Goal: Task Accomplishment & Management: Manage account settings

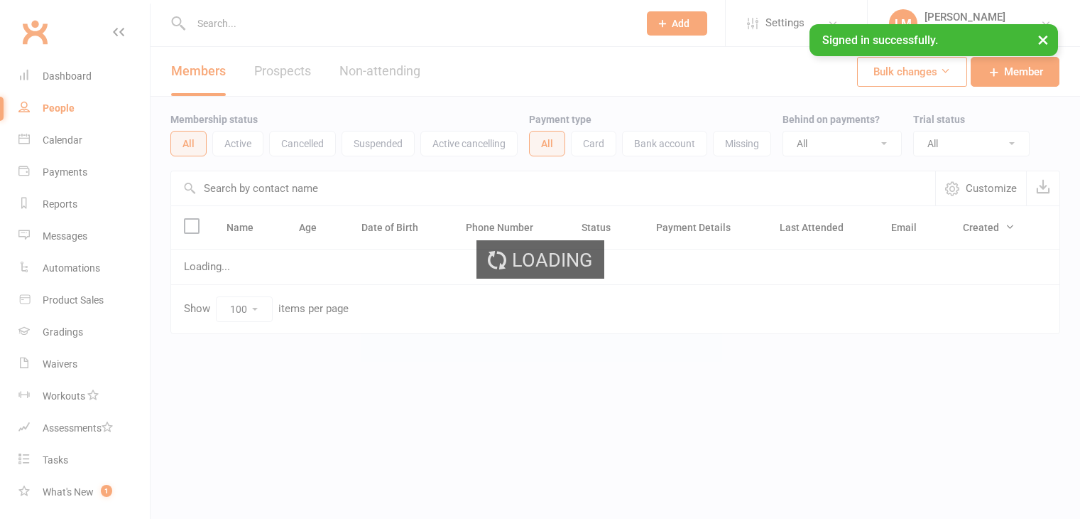
select select "100"
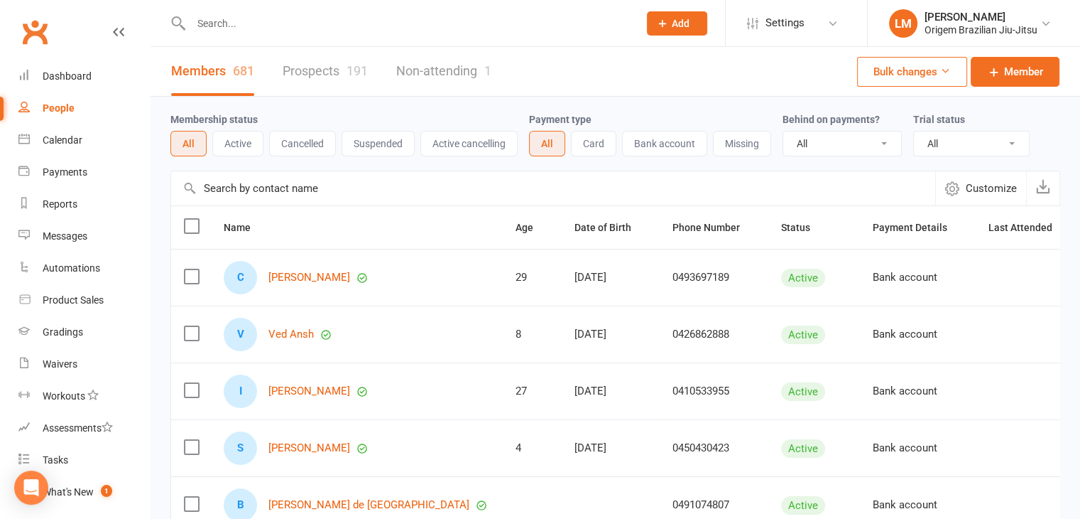
click at [244, 18] on input "text" at bounding box center [408, 23] width 442 height 20
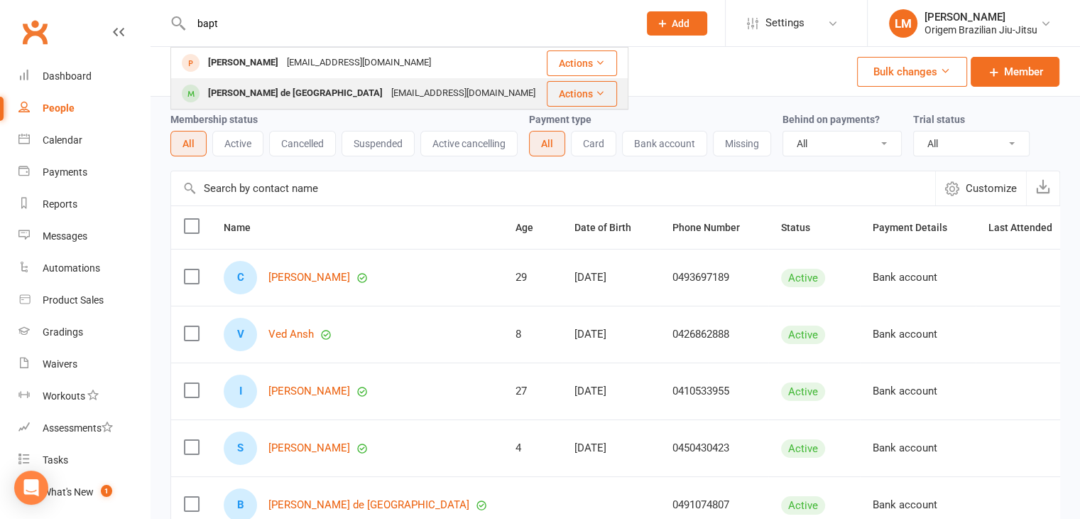
type input "bapt"
click at [256, 92] on div "[PERSON_NAME] de [GEOGRAPHIC_DATA]" at bounding box center [295, 93] width 183 height 21
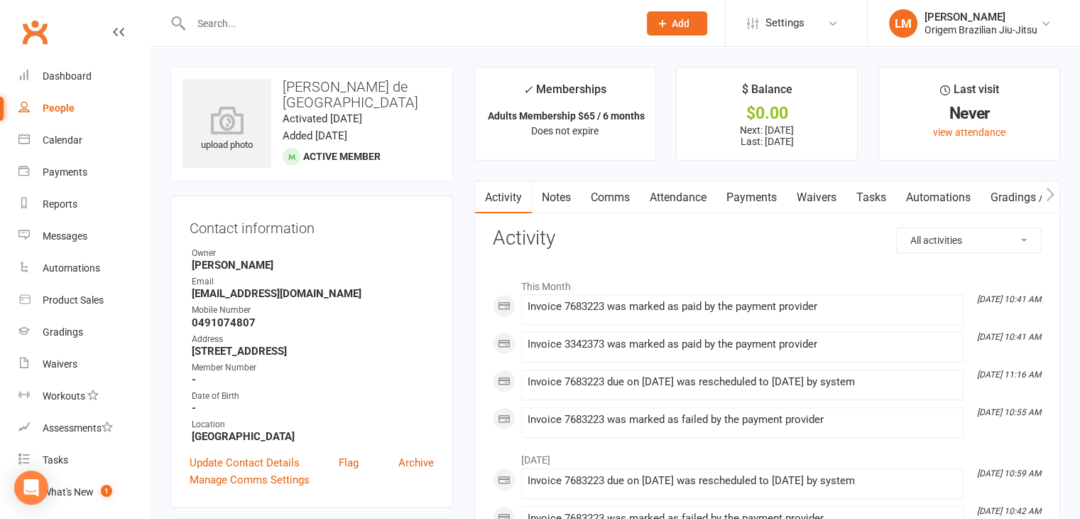
click at [747, 200] on link "Payments" at bounding box center [752, 197] width 70 height 33
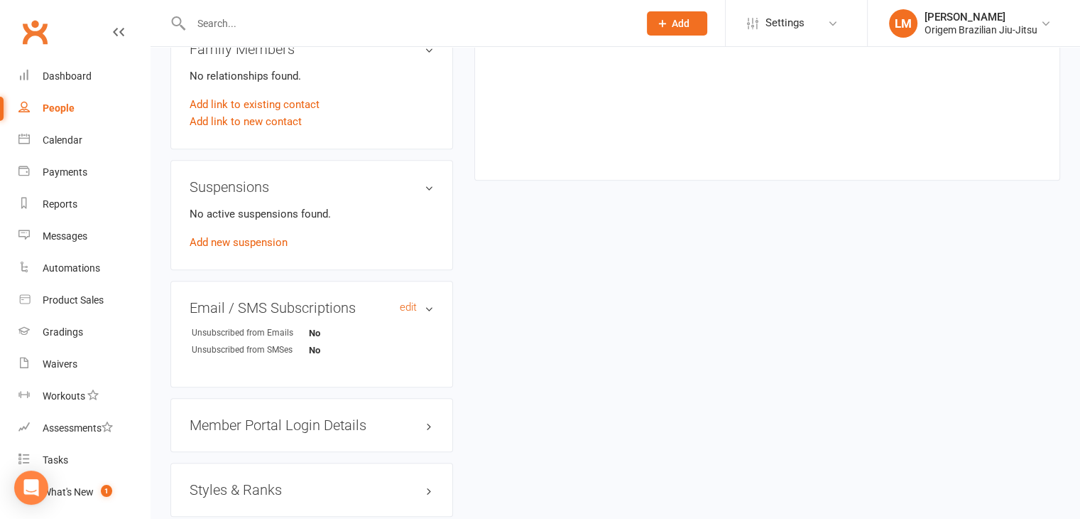
scroll to position [781, 0]
click at [256, 241] on link "Add new suspension" at bounding box center [239, 239] width 98 height 13
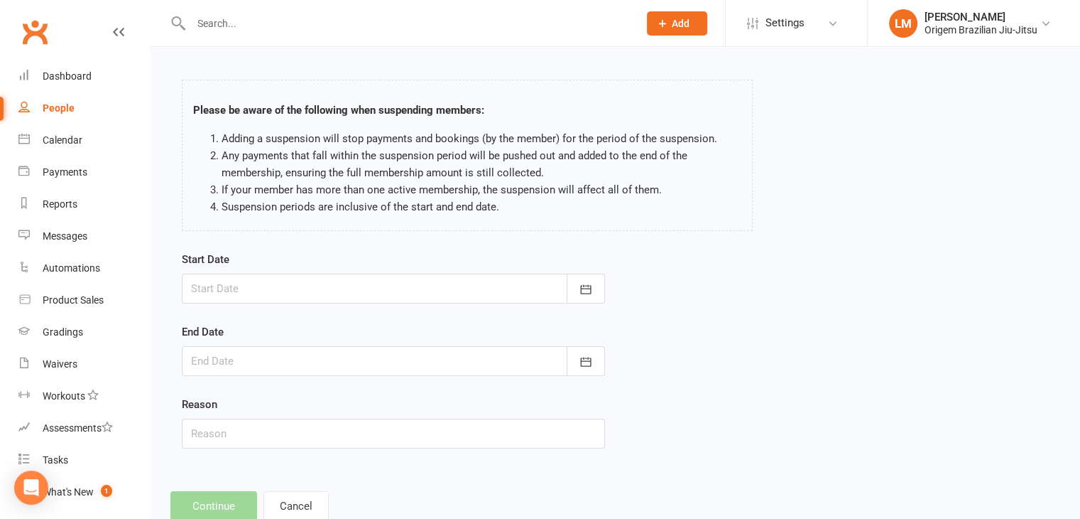
scroll to position [71, 0]
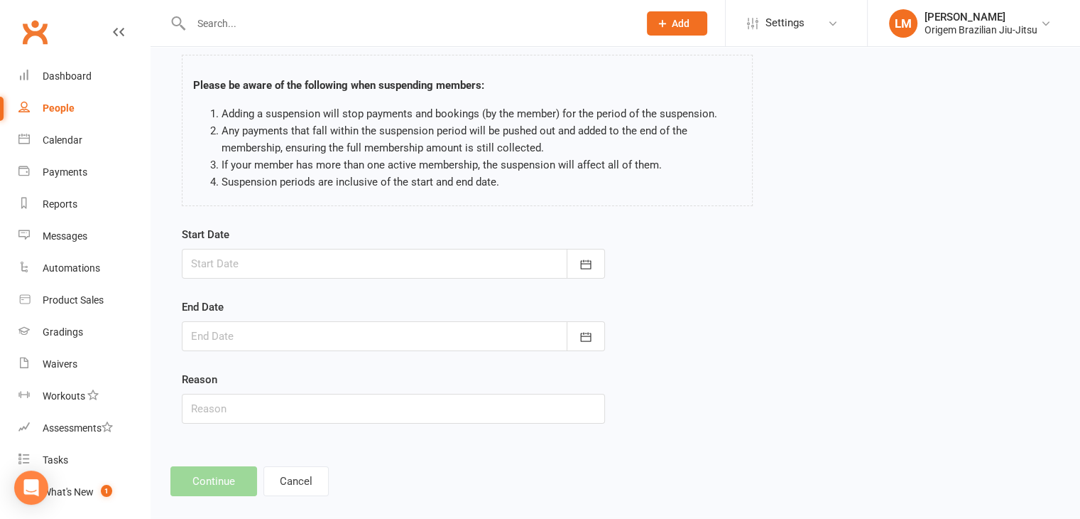
click at [408, 271] on div at bounding box center [393, 264] width 423 height 30
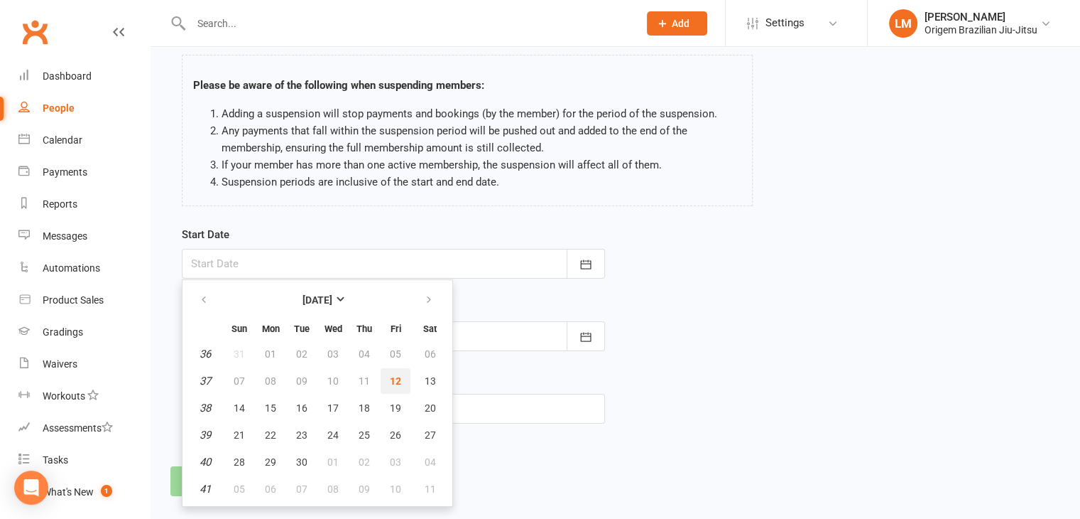
click at [397, 376] on span "12" at bounding box center [395, 380] width 11 height 11
type input "[DATE]"
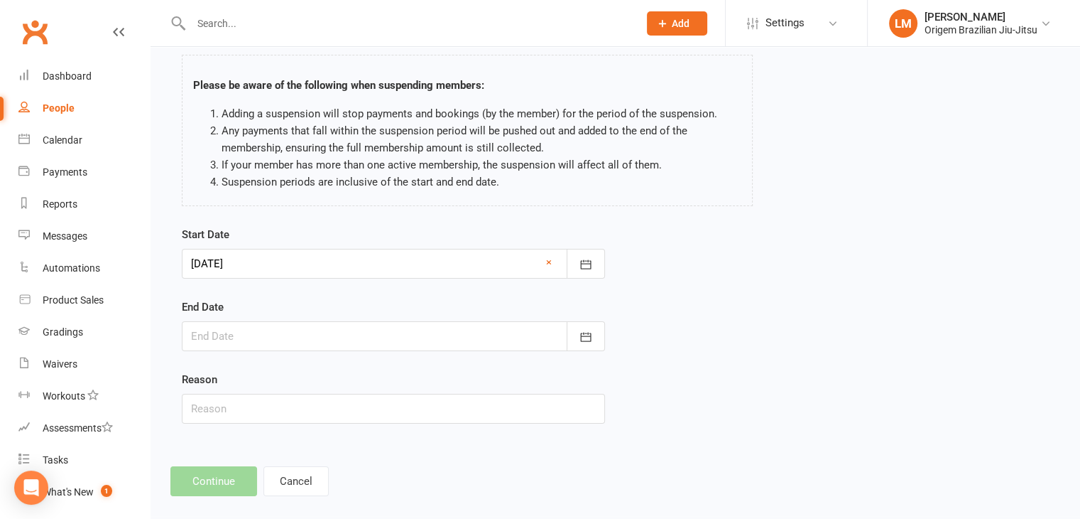
click at [307, 333] on div at bounding box center [393, 336] width 423 height 30
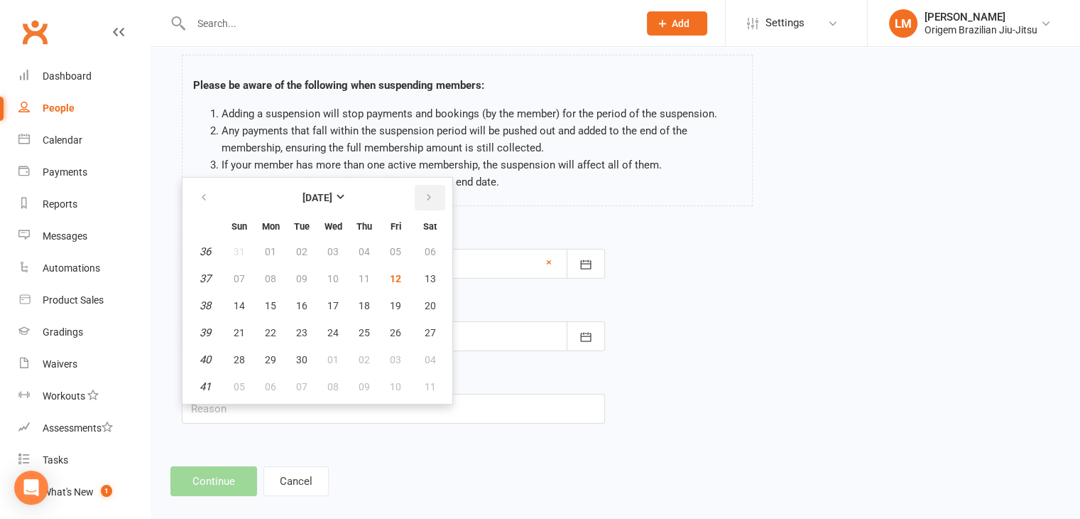
click at [430, 199] on icon "button" at bounding box center [429, 197] width 10 height 11
click at [391, 275] on span "12" at bounding box center [395, 278] width 11 height 11
type input "12 Dec 2025"
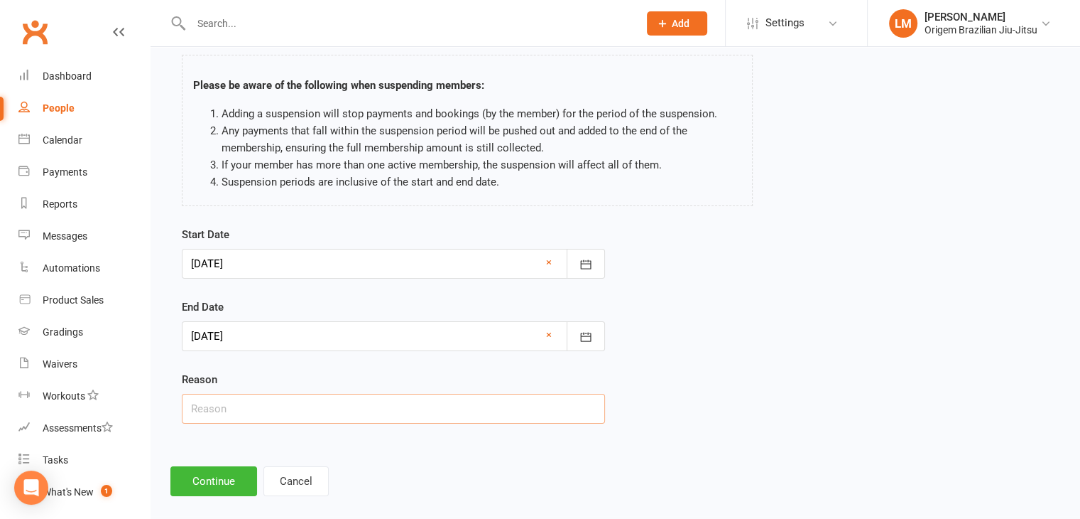
click at [350, 402] on input "text" at bounding box center [393, 409] width 423 height 30
type input "Other"
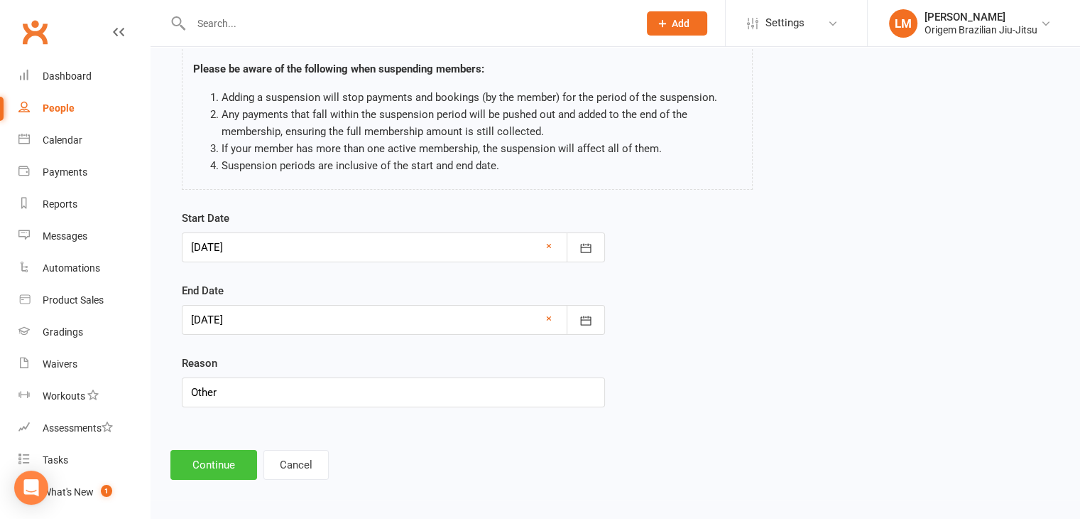
click at [235, 450] on button "Continue" at bounding box center [213, 465] width 87 height 30
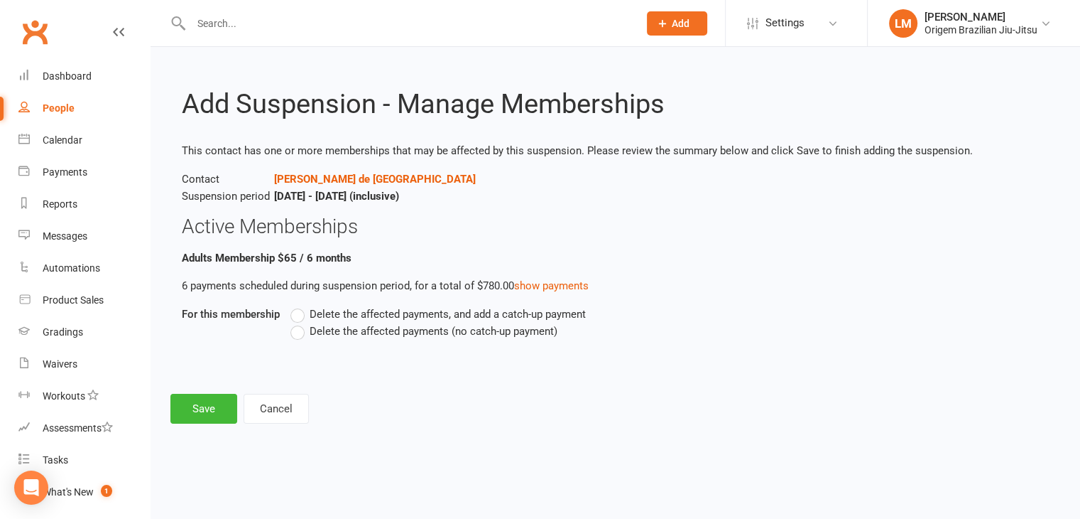
scroll to position [0, 0]
click at [296, 330] on label "Delete the affected payments (no catch-up payment)" at bounding box center [424, 330] width 267 height 17
click at [296, 322] on input "Delete the affected payments (no catch-up payment)" at bounding box center [295, 322] width 9 height 0
click at [198, 404] on button "Save" at bounding box center [203, 409] width 67 height 30
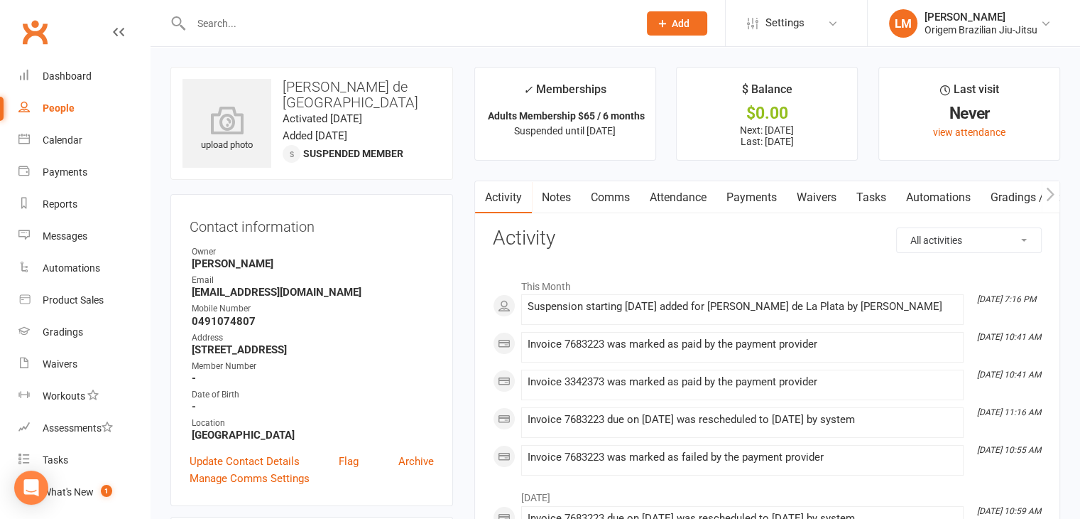
click at [326, 26] on input "text" at bounding box center [408, 23] width 442 height 20
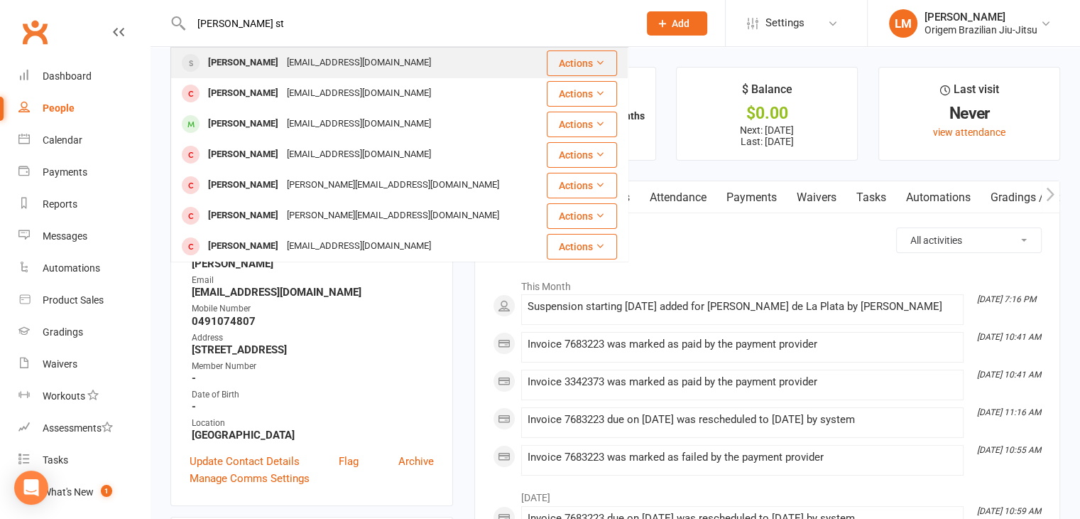
type input "sam st"
click at [287, 69] on div "[EMAIL_ADDRESS][DOMAIN_NAME]" at bounding box center [359, 63] width 153 height 21
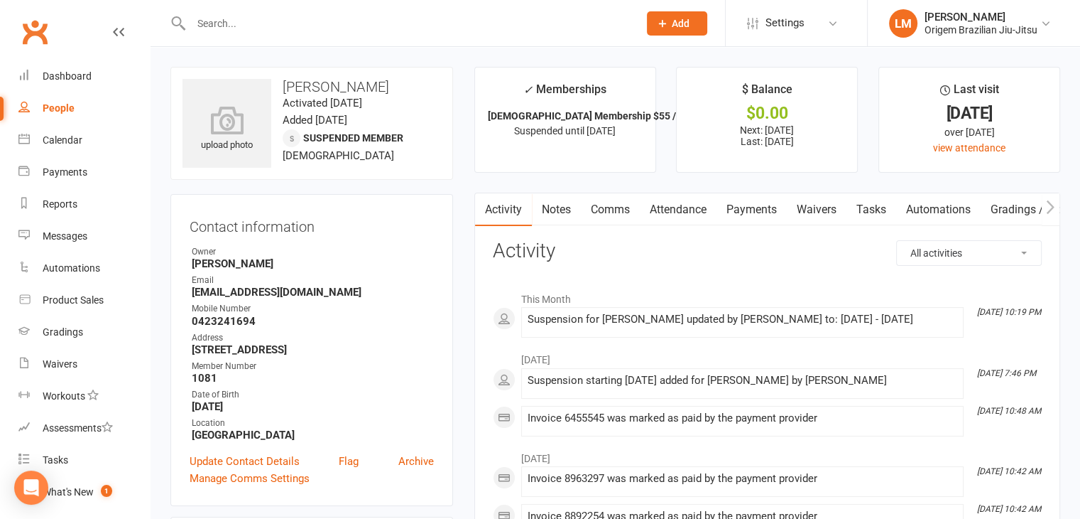
click at [738, 218] on link "Payments" at bounding box center [752, 209] width 70 height 33
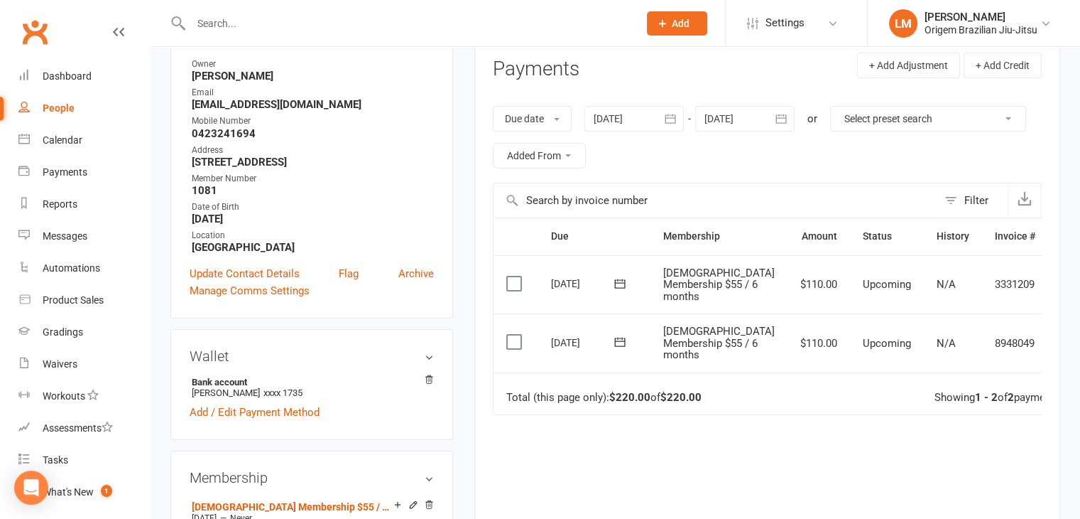
scroll to position [213, 0]
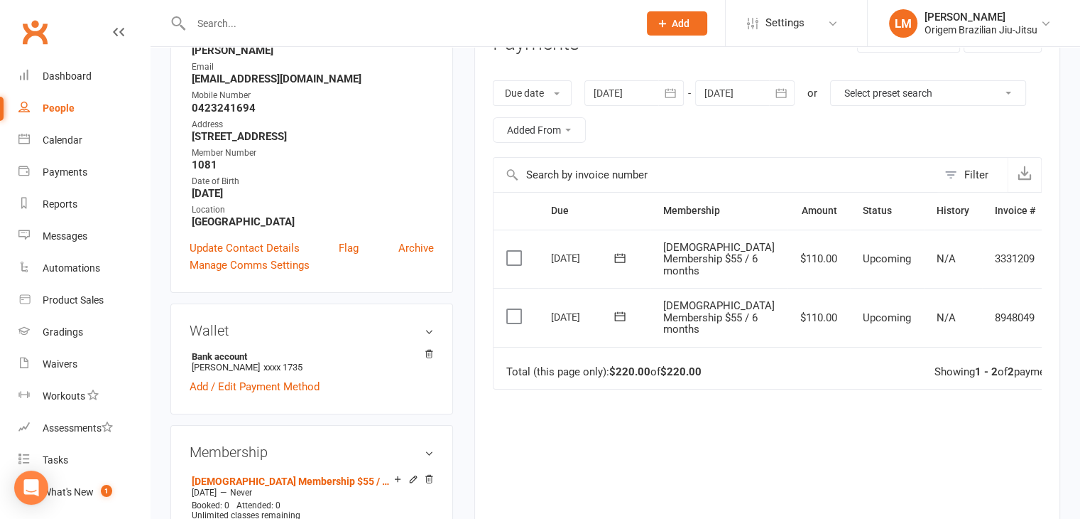
click at [617, 466] on div "Due Contact Membership Amount Status History Invoice # Select this 03 Oct 2025 …" at bounding box center [767, 382] width 549 height 381
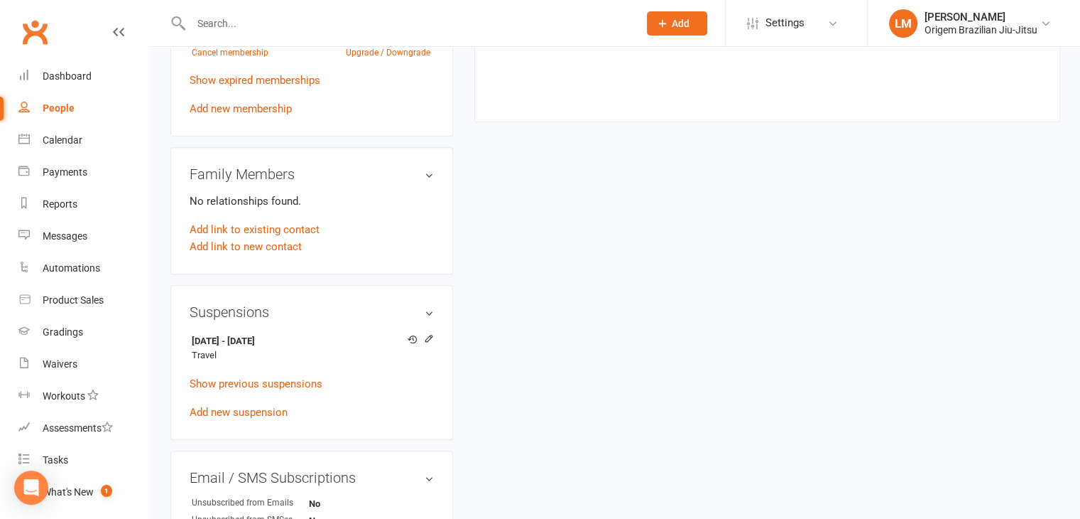
scroll to position [710, 0]
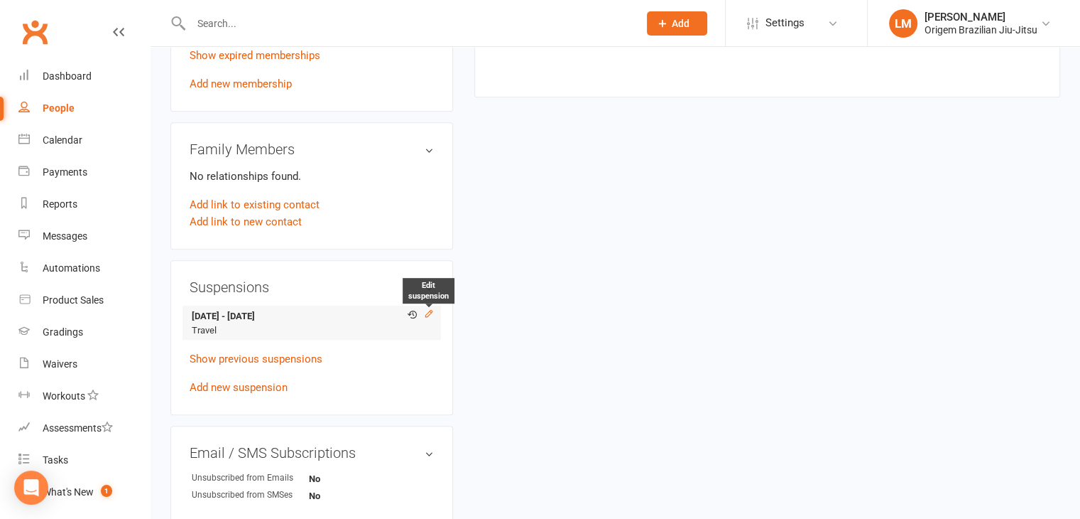
click at [427, 316] on icon at bounding box center [428, 313] width 6 height 6
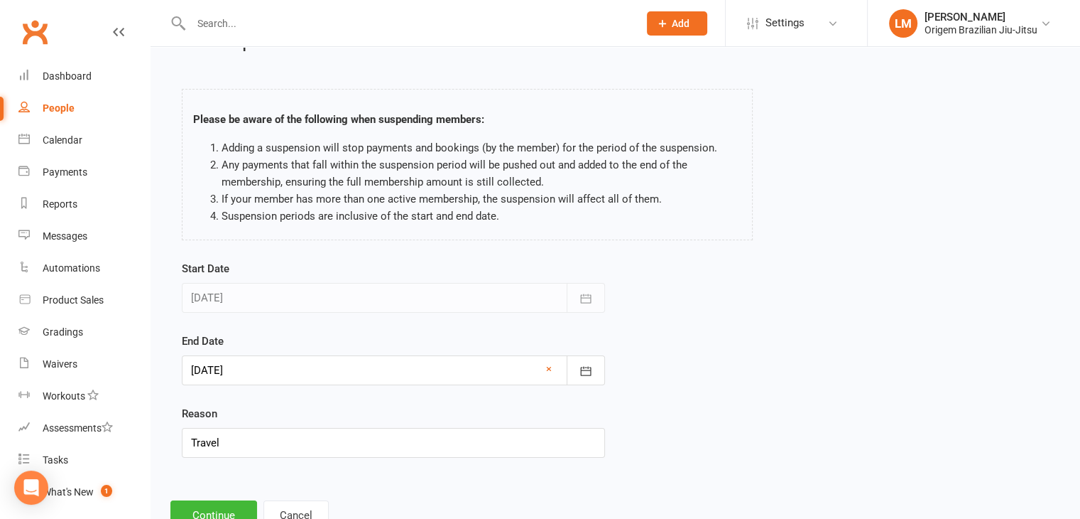
scroll to position [71, 0]
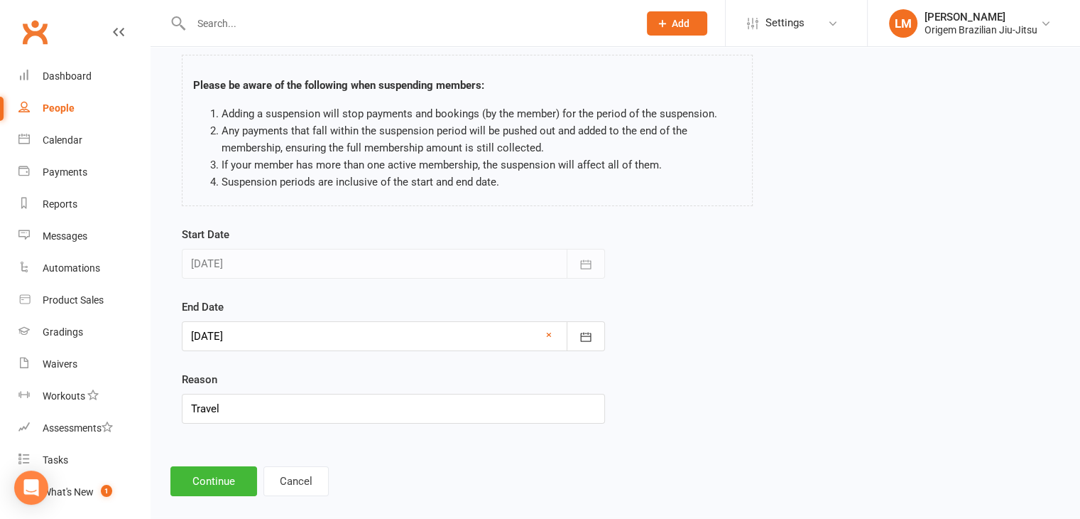
click at [366, 340] on div at bounding box center [393, 336] width 423 height 30
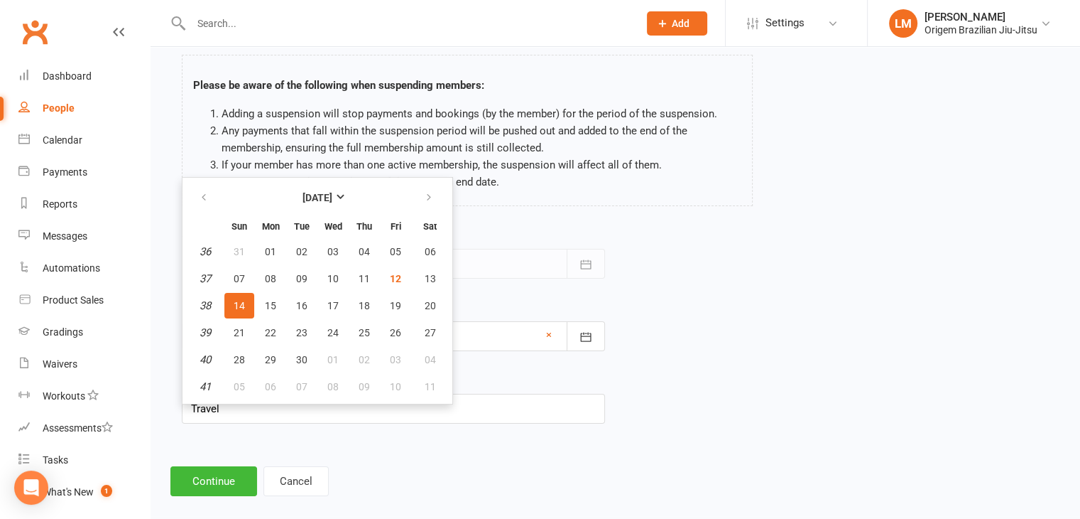
click at [687, 274] on div "Start Date 09 Jul 2025 July 2025 Sun Mon Tue Wed Thu Fri Sat 27 29 30 01 02 03 …" at bounding box center [615, 334] width 889 height 217
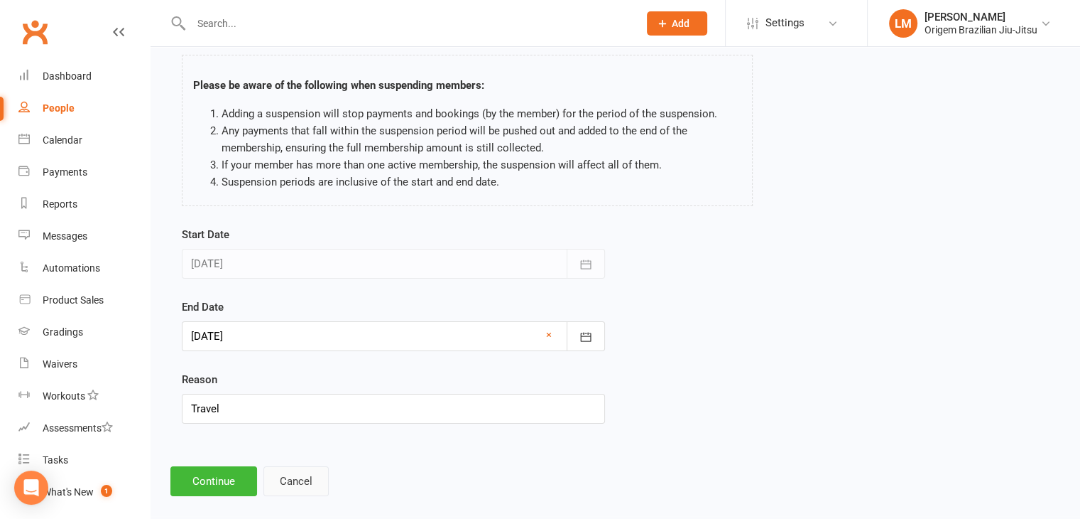
click at [310, 476] on button "Cancel" at bounding box center [296, 481] width 65 height 30
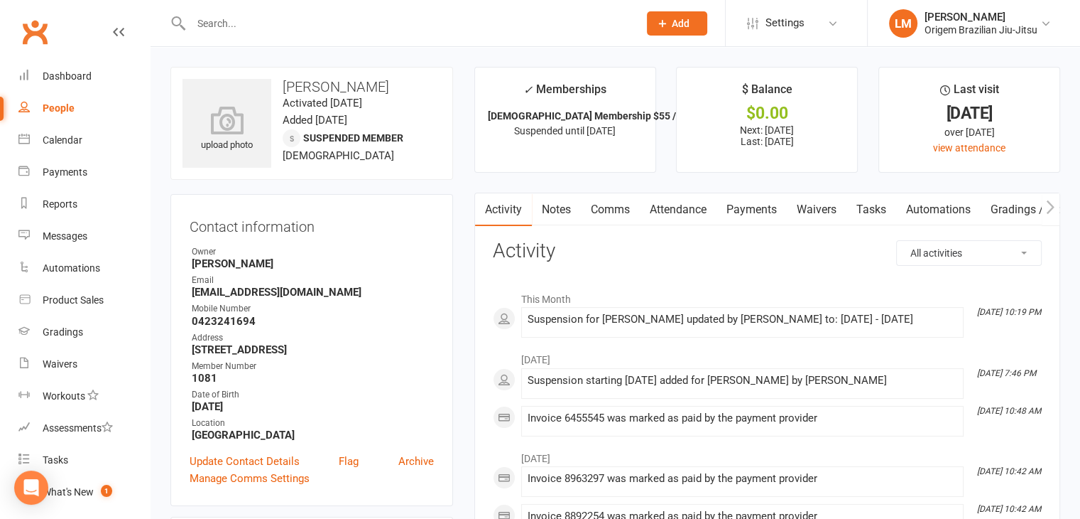
click at [317, 29] on input "text" at bounding box center [408, 23] width 442 height 20
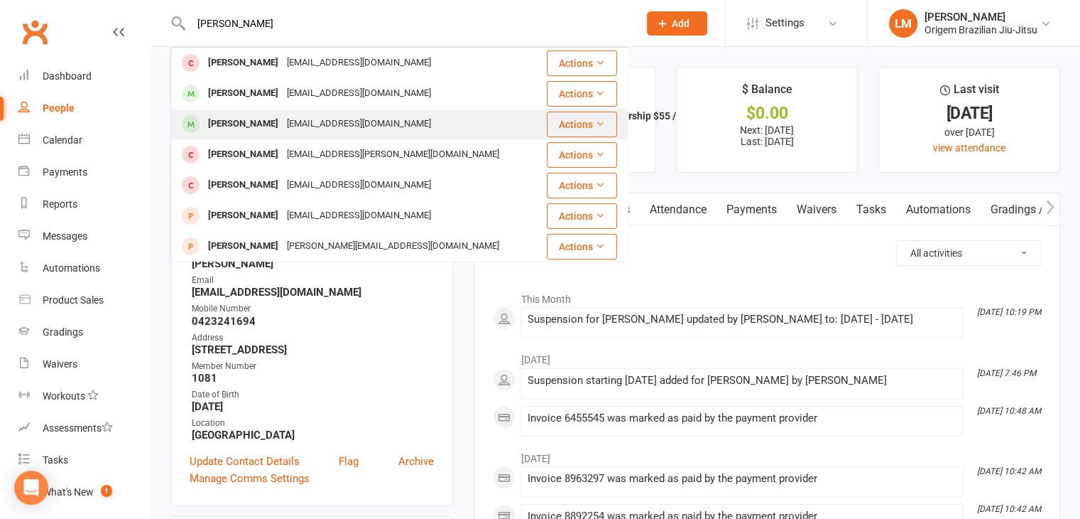
type input "andres"
click at [283, 121] on div "[PERSON_NAME]" at bounding box center [243, 124] width 79 height 21
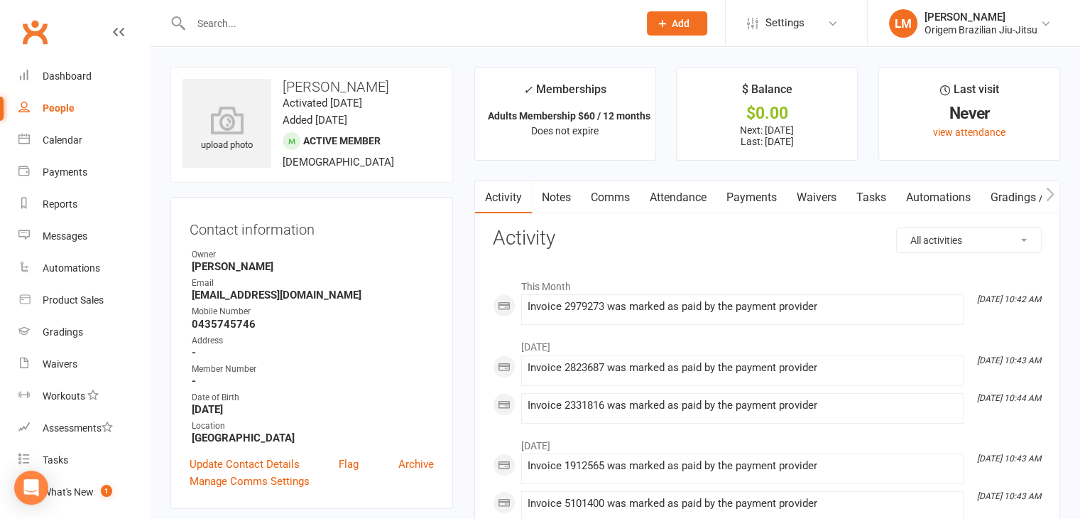
click at [745, 201] on link "Payments" at bounding box center [752, 197] width 70 height 33
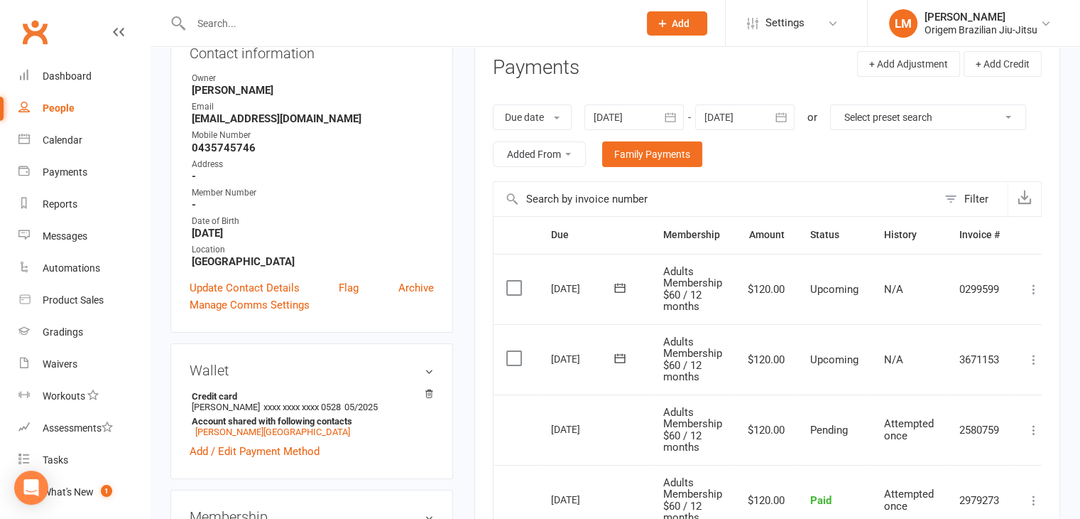
scroll to position [142, 0]
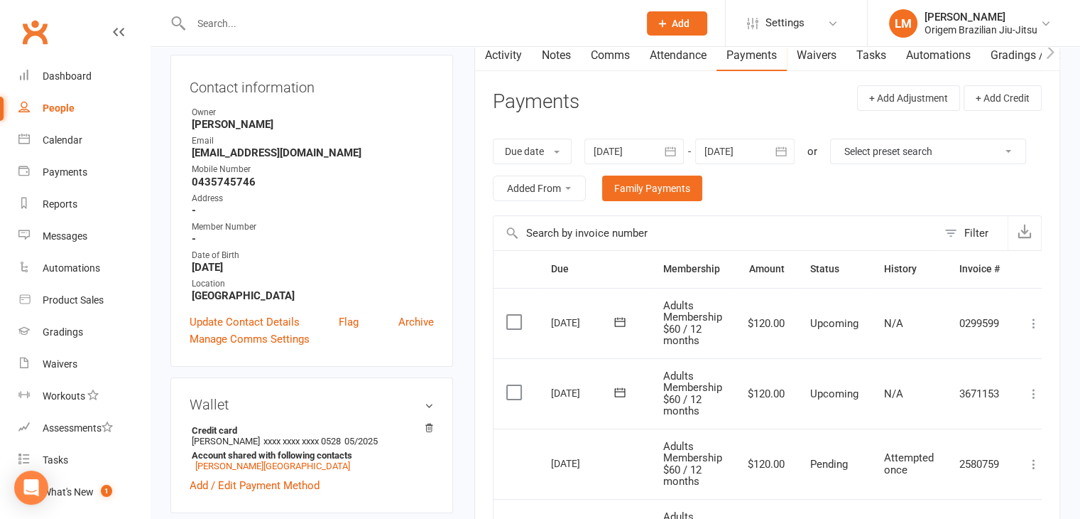
click at [764, 149] on div at bounding box center [744, 152] width 99 height 26
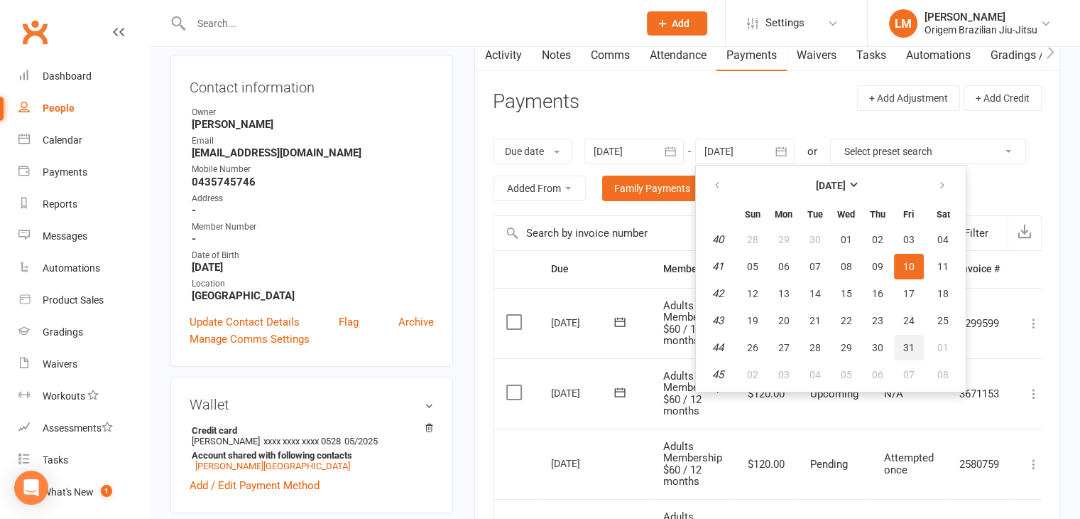
click at [912, 342] on span "31" at bounding box center [908, 347] width 11 height 11
type input "[DATE]"
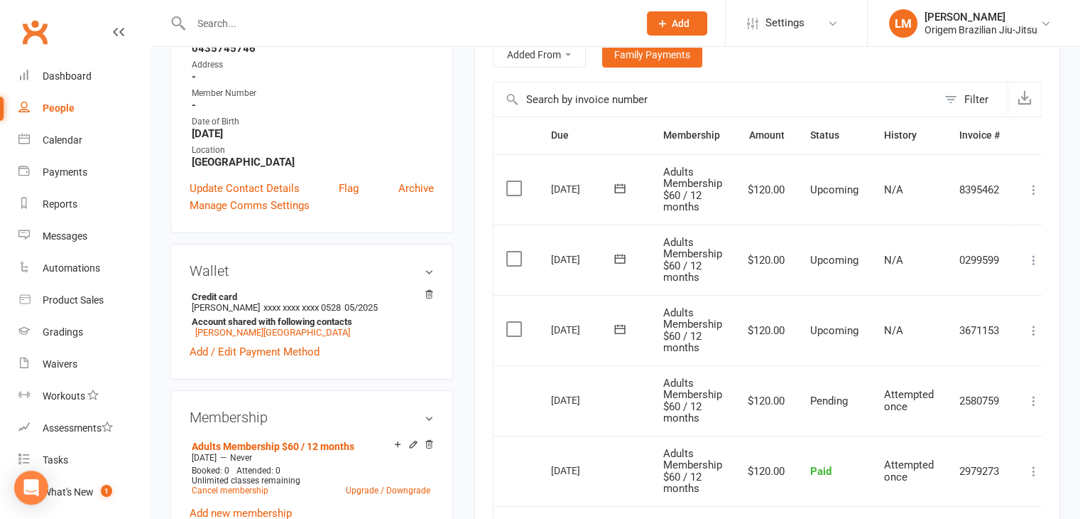
scroll to position [284, 0]
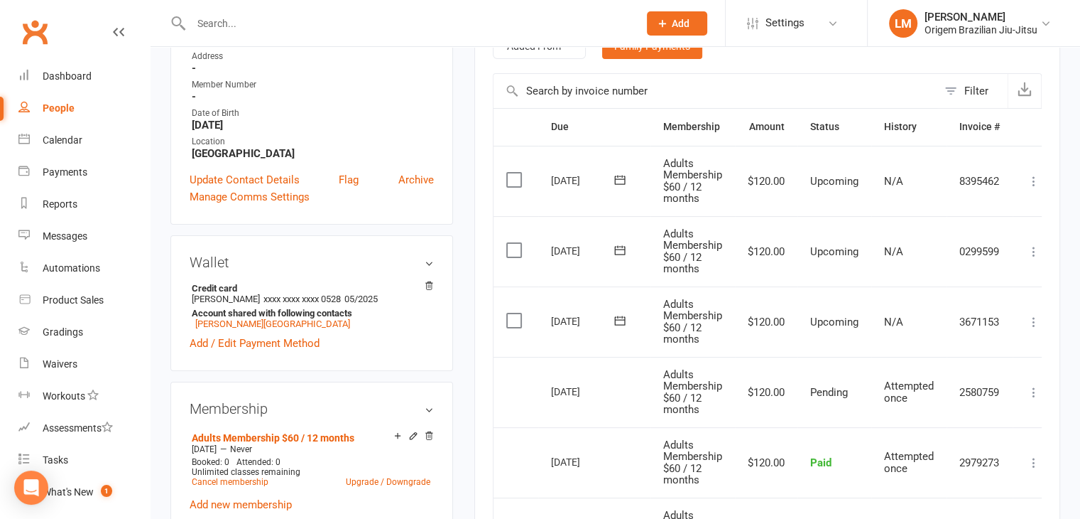
click at [1036, 320] on icon at bounding box center [1034, 322] width 14 height 14
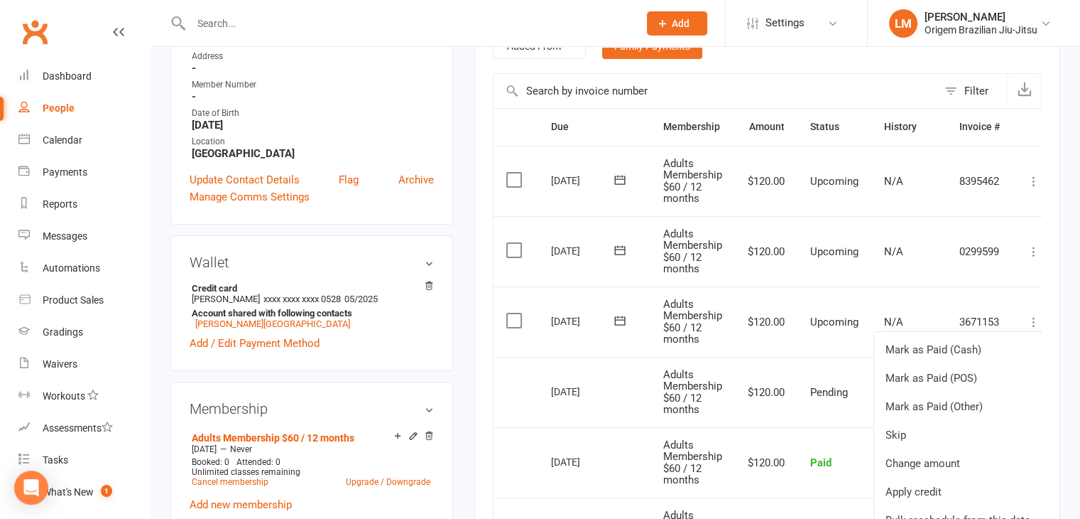
click at [455, 237] on div "upload photo Andres Pichel Gonzalez Activated 9 May, 2025 Added 9 May, 2025 Act…" at bounding box center [312, 462] width 304 height 1359
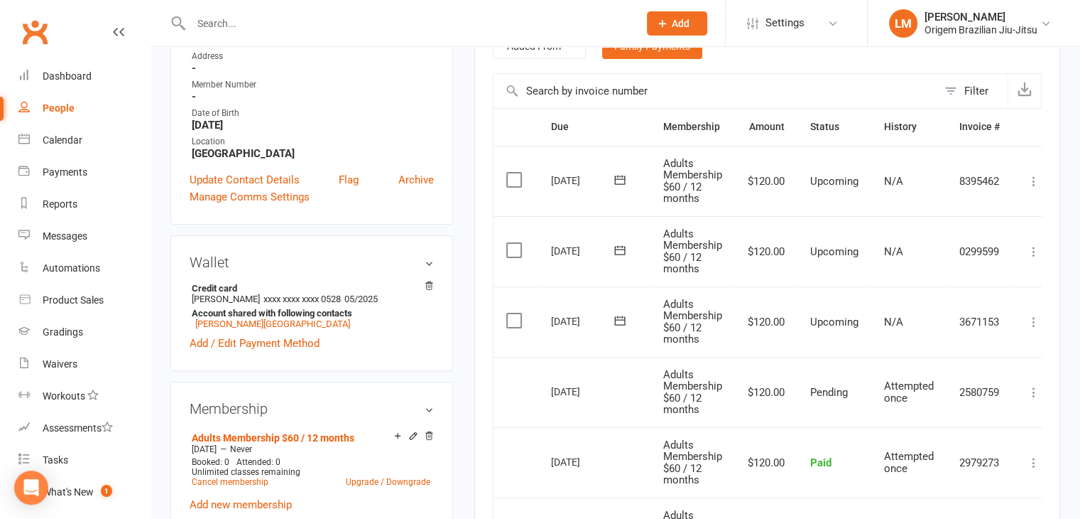
click at [1041, 318] on icon at bounding box center [1034, 322] width 14 height 14
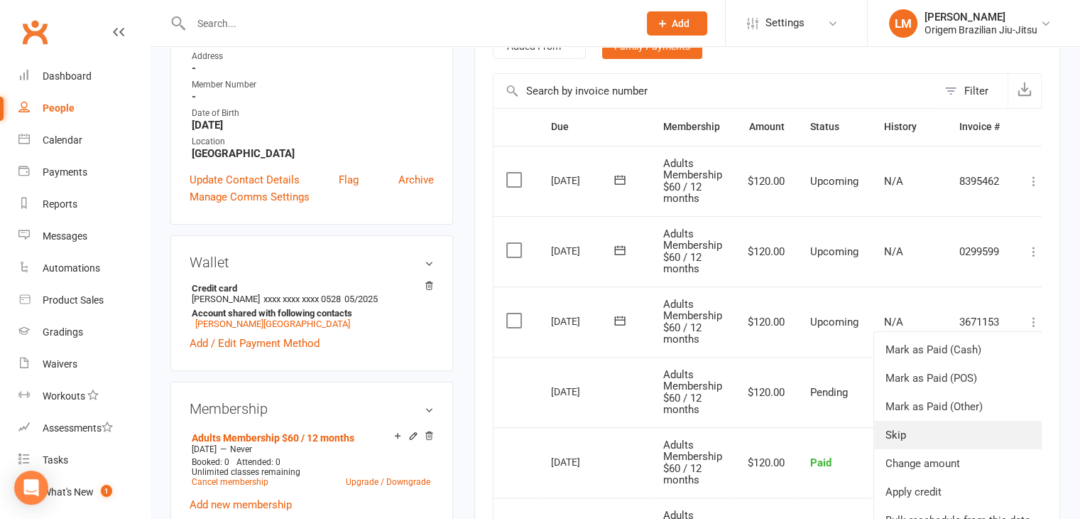
click at [968, 440] on link "Skip" at bounding box center [958, 434] width 168 height 28
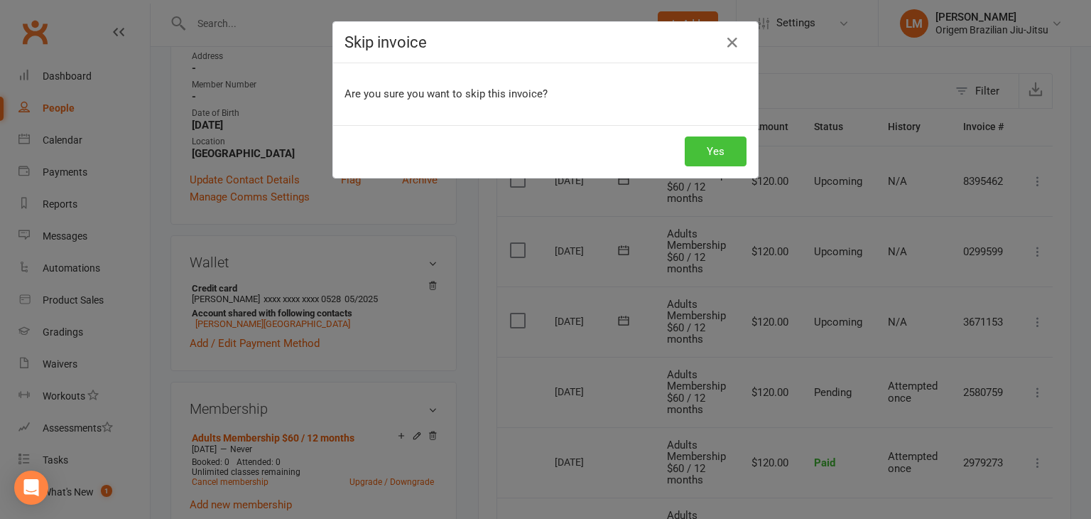
click at [707, 156] on button "Yes" at bounding box center [716, 151] width 62 height 30
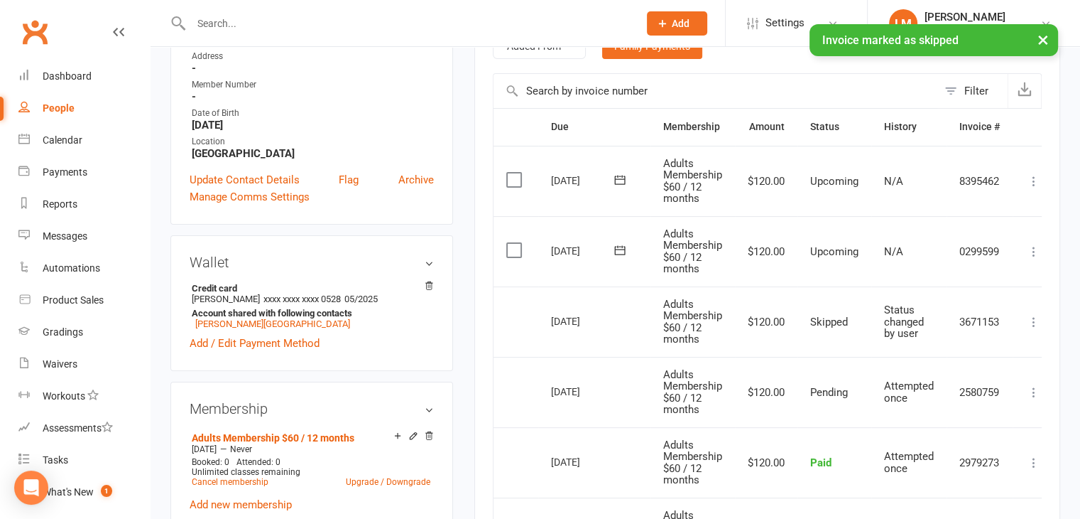
click at [1031, 244] on icon at bounding box center [1034, 251] width 14 height 14
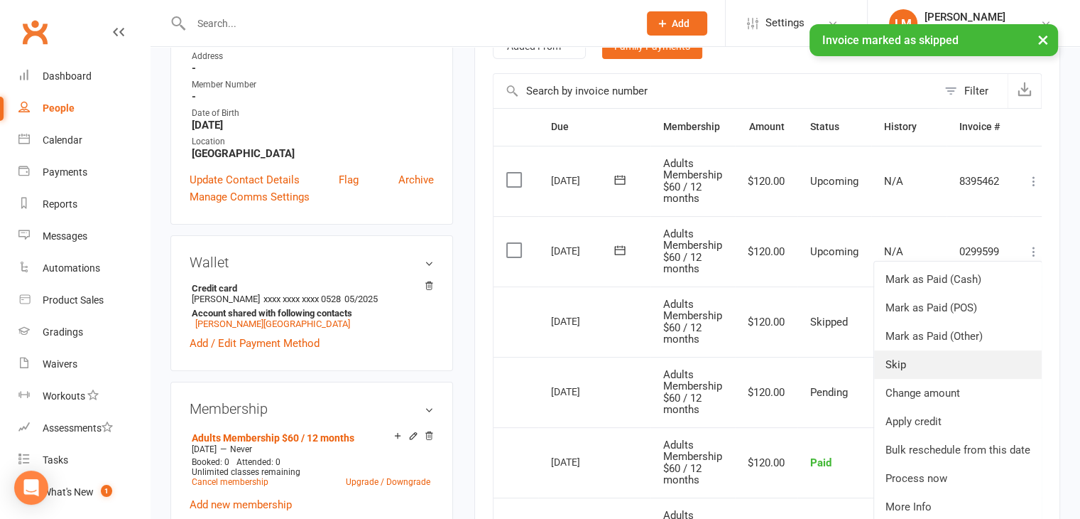
click at [984, 367] on link "Skip" at bounding box center [958, 364] width 168 height 28
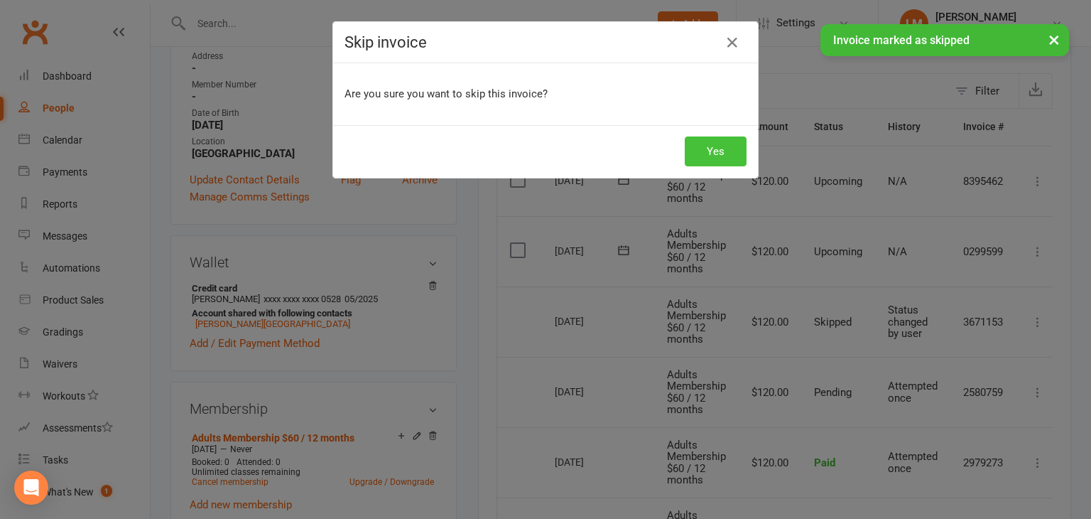
click at [718, 137] on button "Yes" at bounding box center [716, 151] width 62 height 30
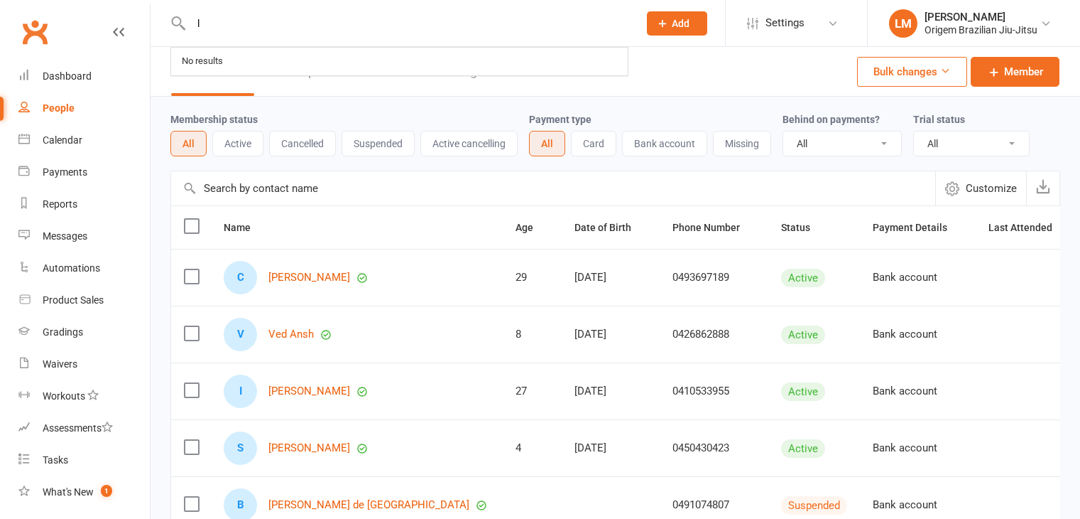
select select "100"
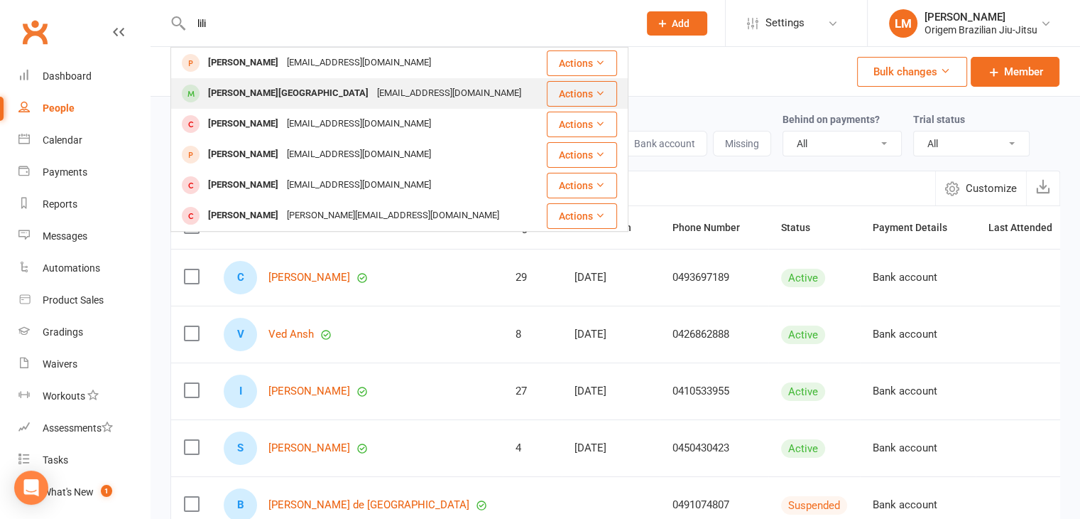
type input "lili"
click at [278, 89] on div "[PERSON_NAME][GEOGRAPHIC_DATA]" at bounding box center [288, 93] width 169 height 21
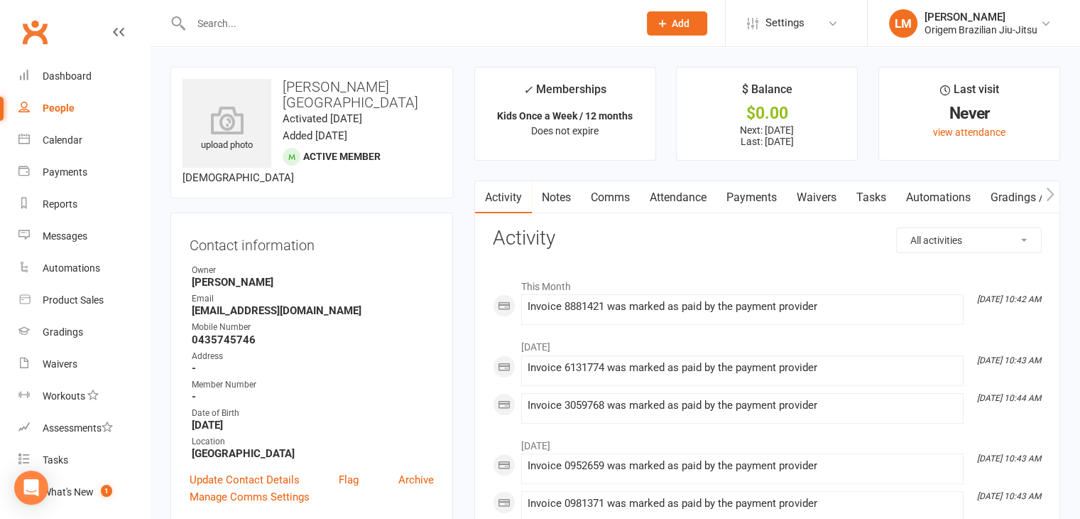
click at [752, 194] on link "Payments" at bounding box center [752, 197] width 70 height 33
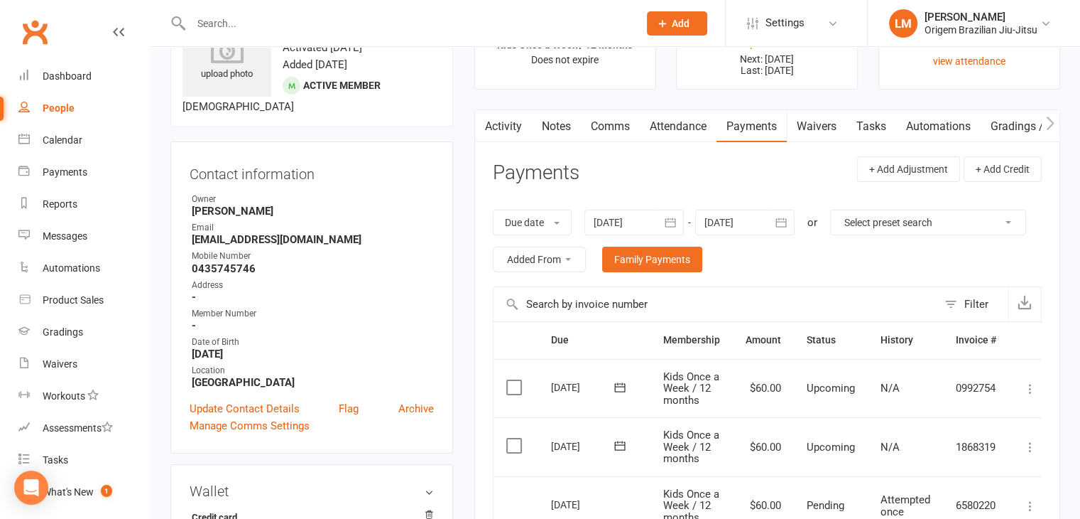
scroll to position [142, 0]
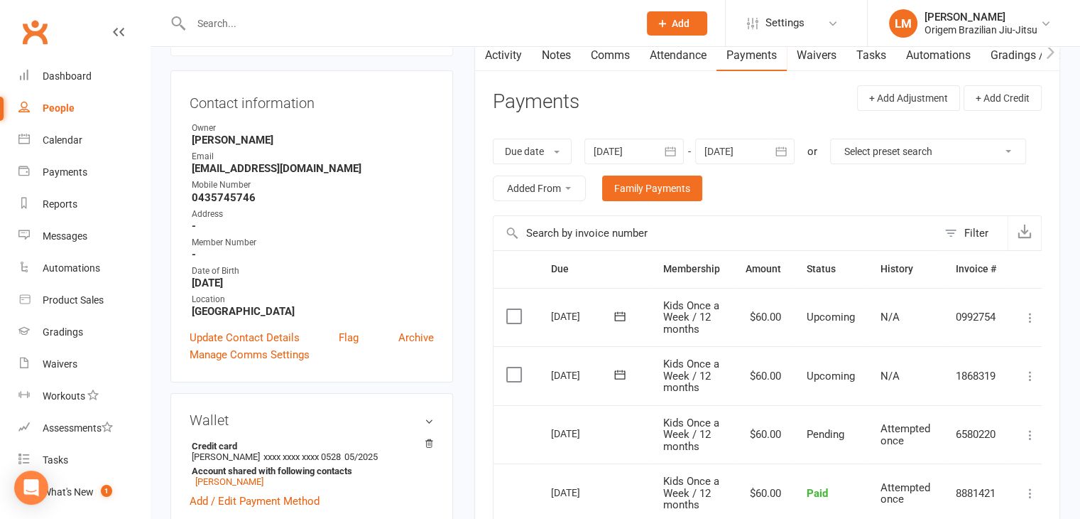
click at [759, 151] on div at bounding box center [744, 152] width 99 height 26
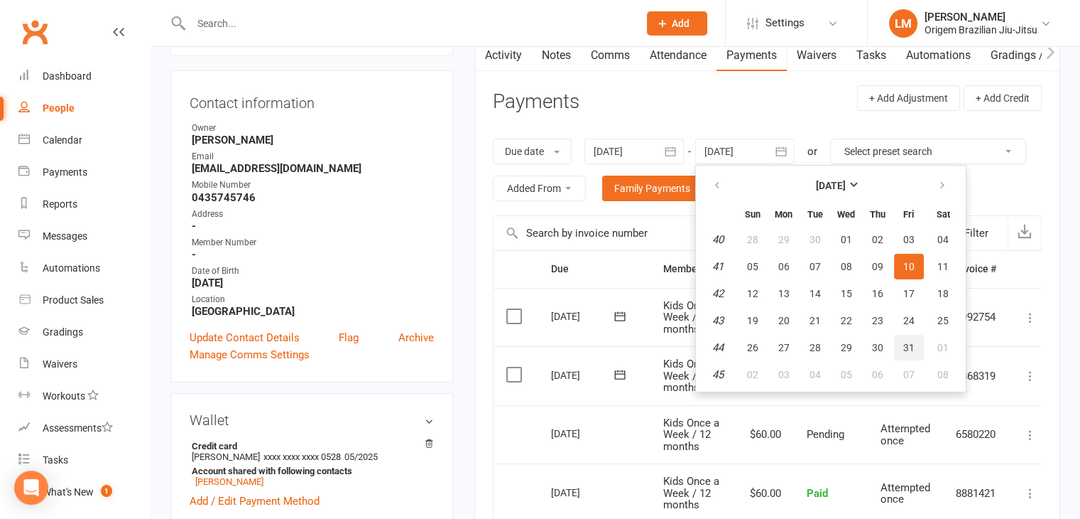
click at [900, 345] on button "31" at bounding box center [909, 348] width 30 height 26
type input "[DATE]"
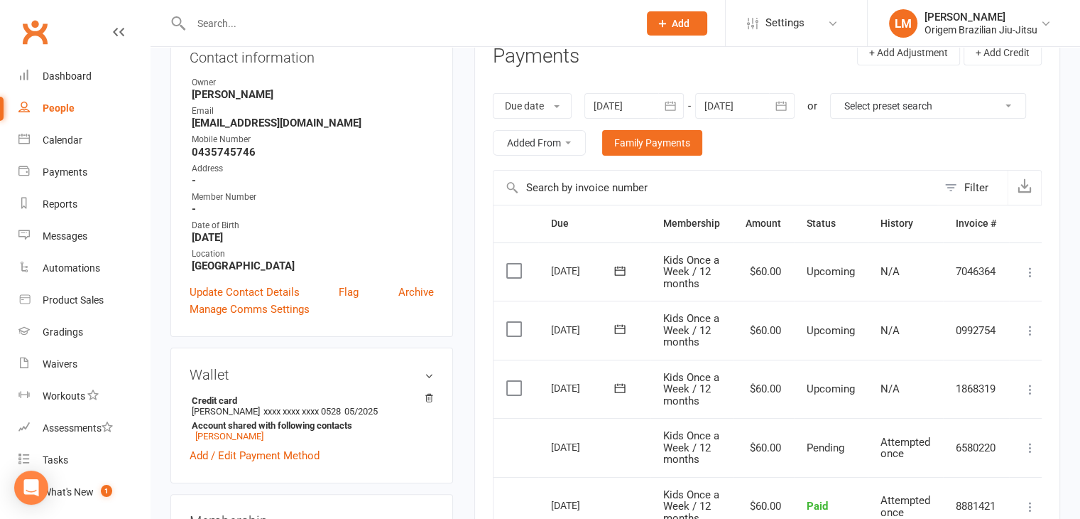
scroll to position [213, 0]
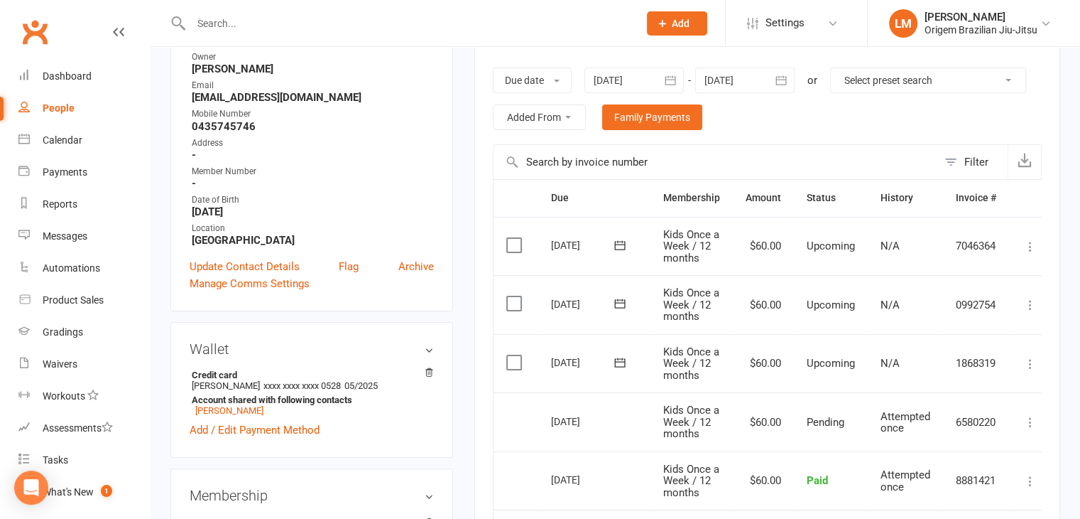
click at [1031, 305] on icon at bounding box center [1031, 305] width 14 height 14
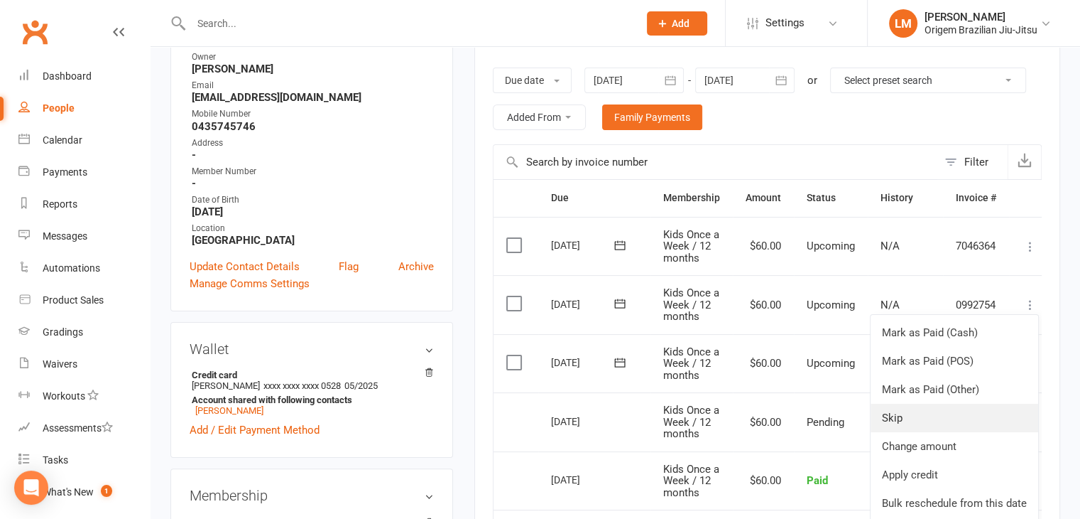
click at [926, 412] on link "Skip" at bounding box center [955, 417] width 168 height 28
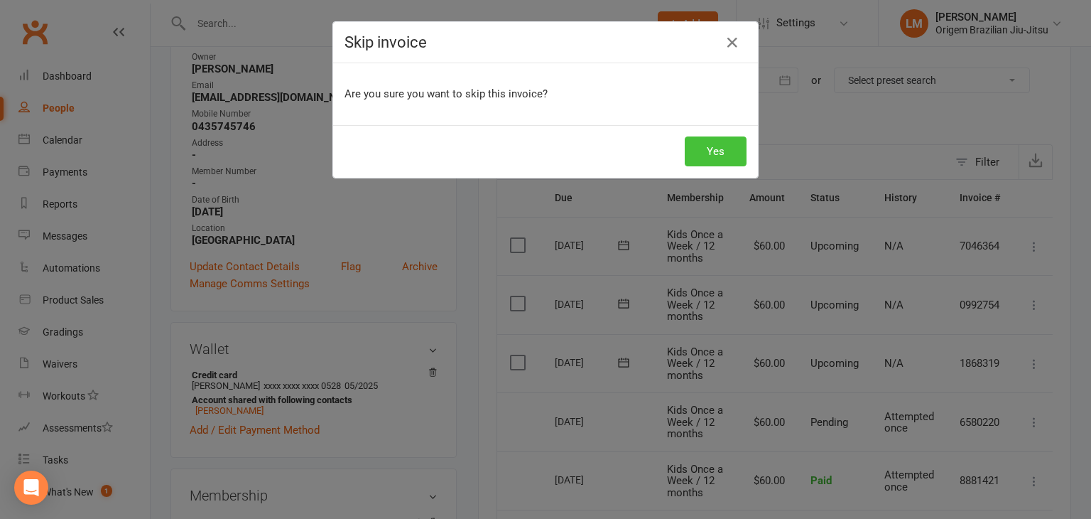
click at [713, 148] on button "Yes" at bounding box center [716, 151] width 62 height 30
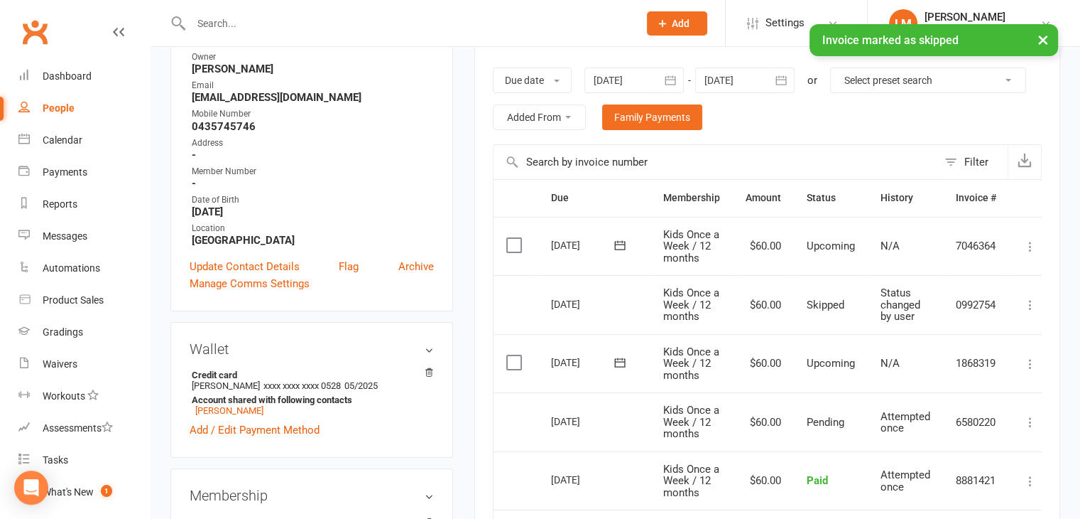
click at [1031, 366] on icon at bounding box center [1031, 364] width 14 height 14
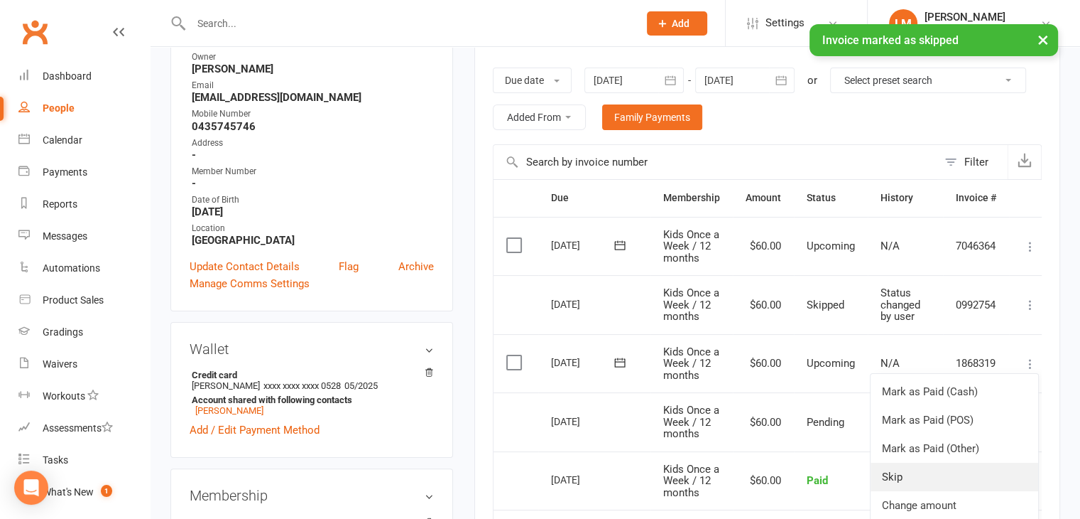
click at [955, 464] on link "Skip" at bounding box center [955, 476] width 168 height 28
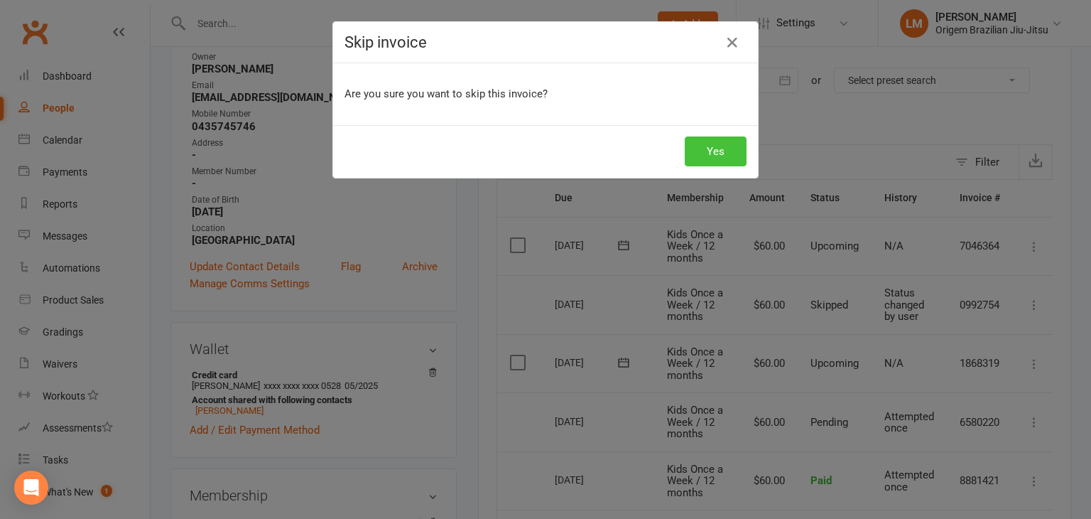
click at [706, 150] on button "Yes" at bounding box center [716, 151] width 62 height 30
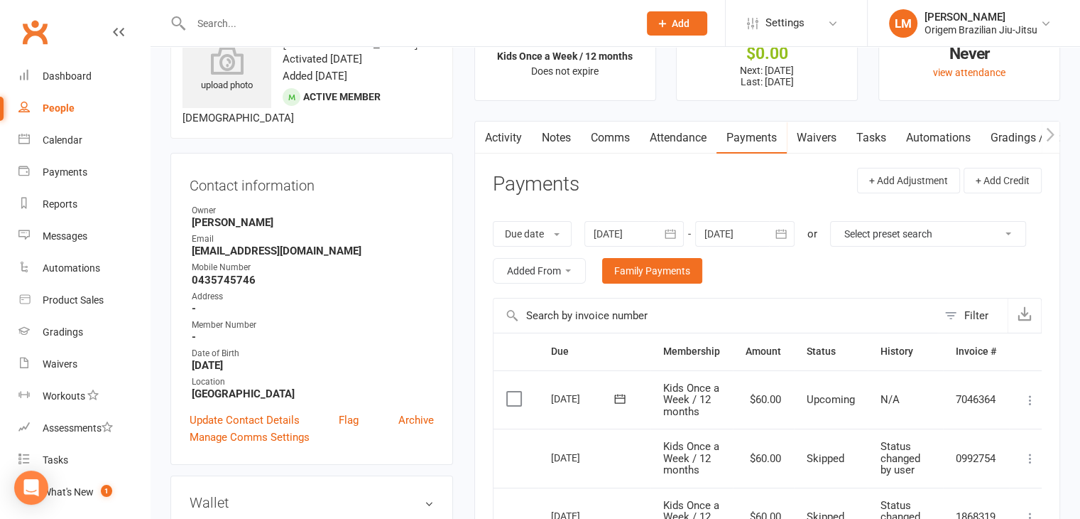
scroll to position [0, 0]
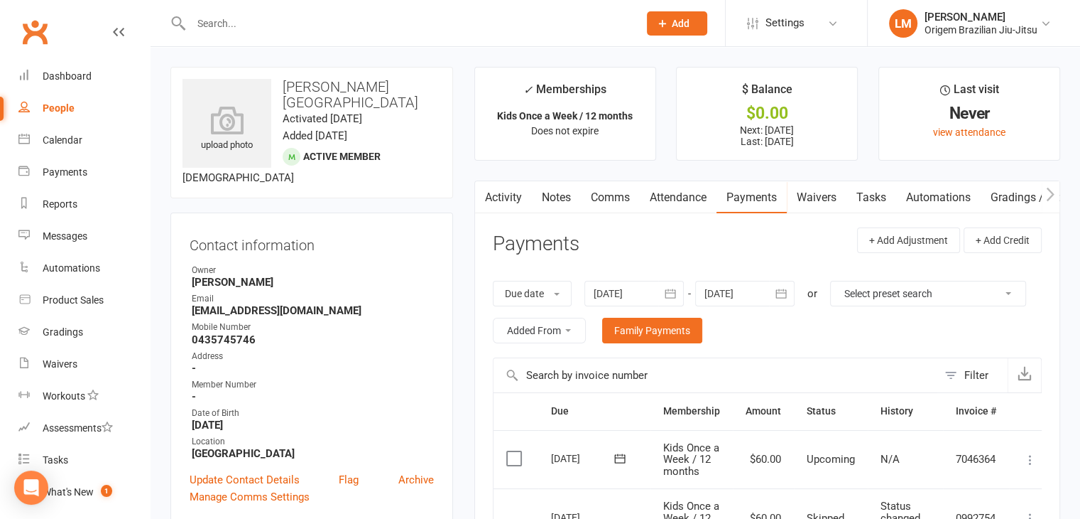
click at [288, 30] on input "text" at bounding box center [408, 23] width 442 height 20
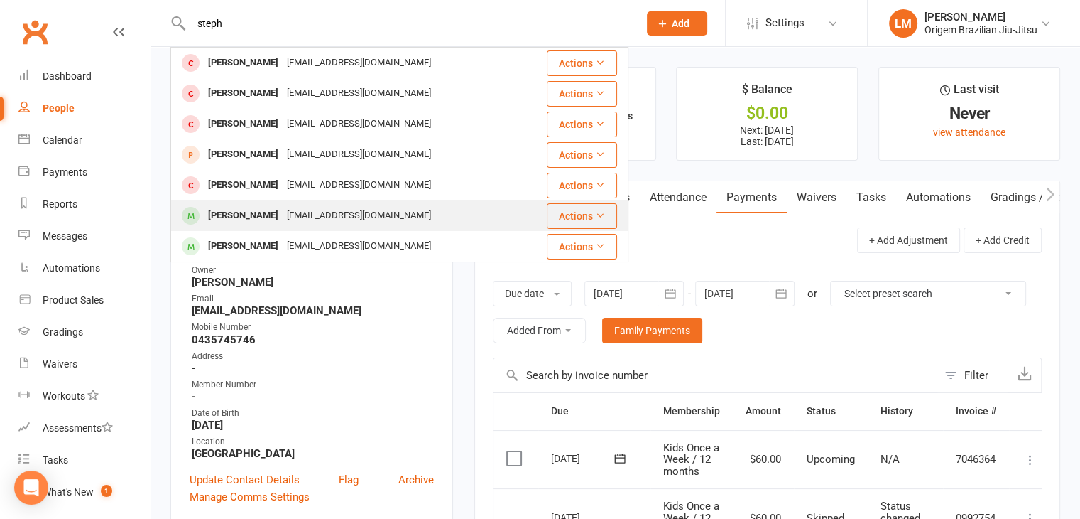
type input "steph"
click at [315, 217] on div "[EMAIL_ADDRESS][DOMAIN_NAME]" at bounding box center [359, 215] width 153 height 21
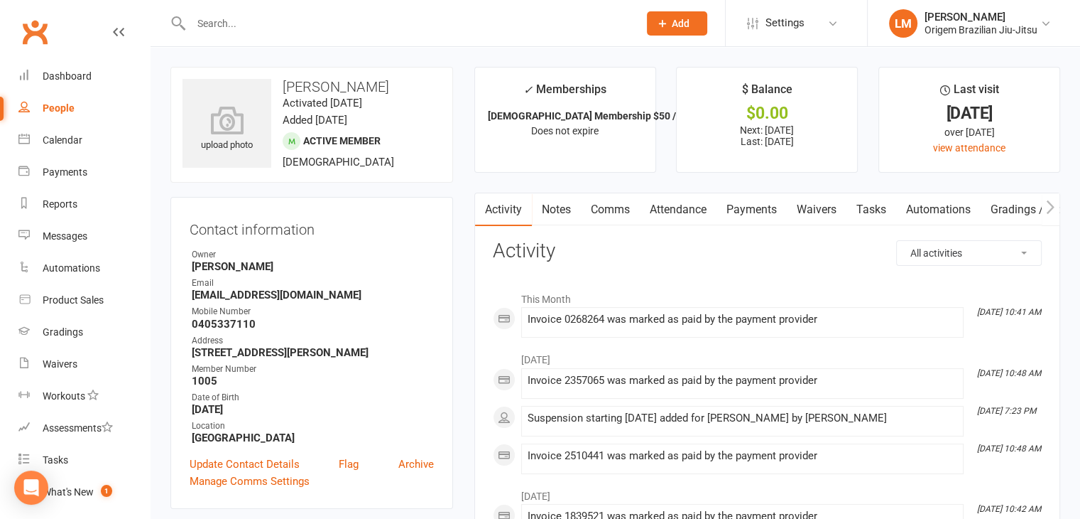
click at [739, 209] on link "Payments" at bounding box center [752, 209] width 70 height 33
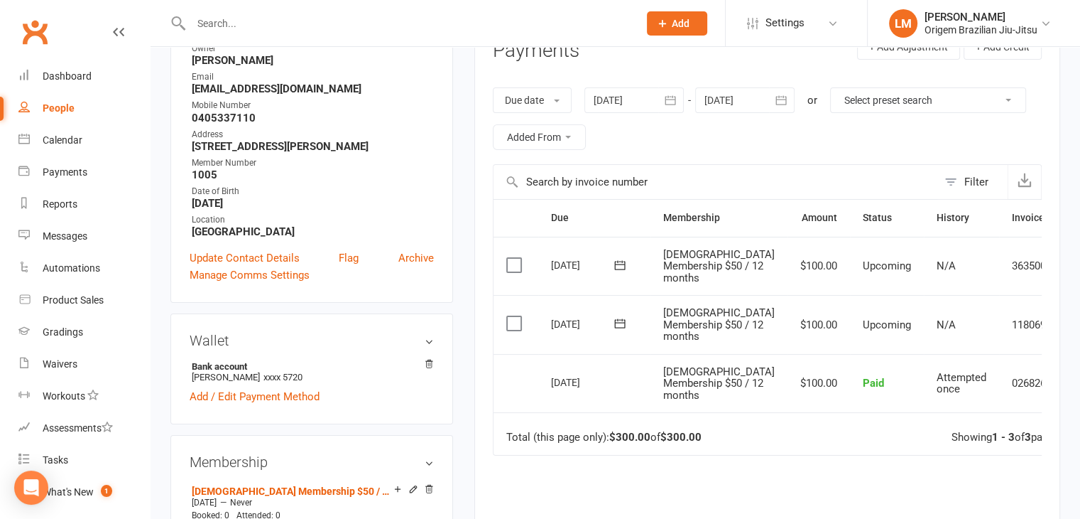
scroll to position [213, 0]
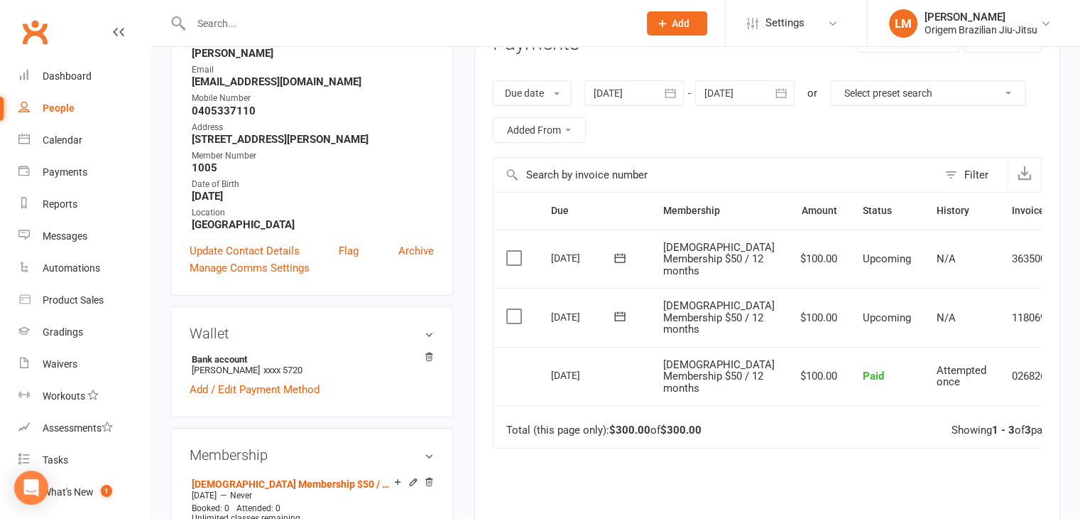
click at [1080, 325] on icon at bounding box center [1087, 317] width 14 height 14
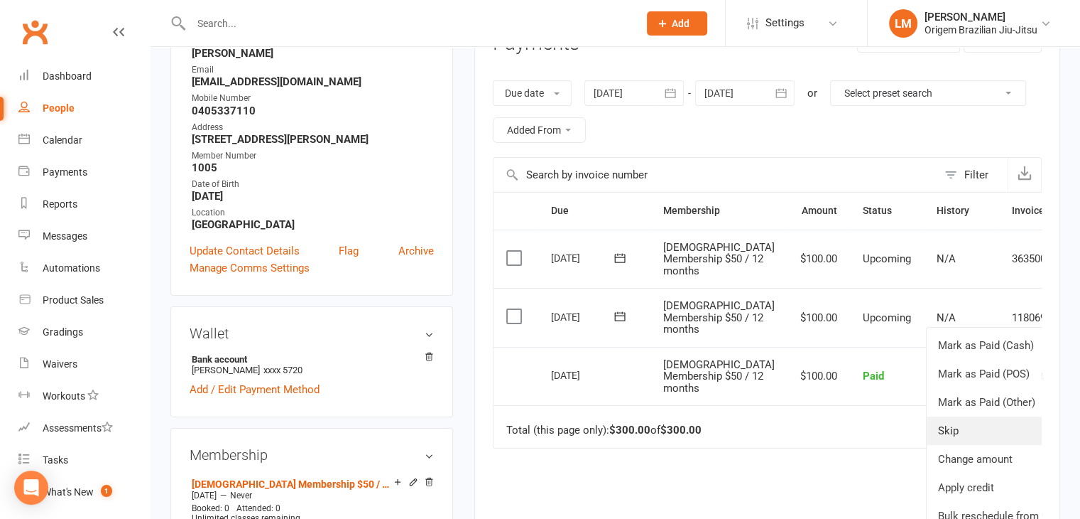
click at [933, 441] on link "Skip" at bounding box center [1011, 430] width 168 height 28
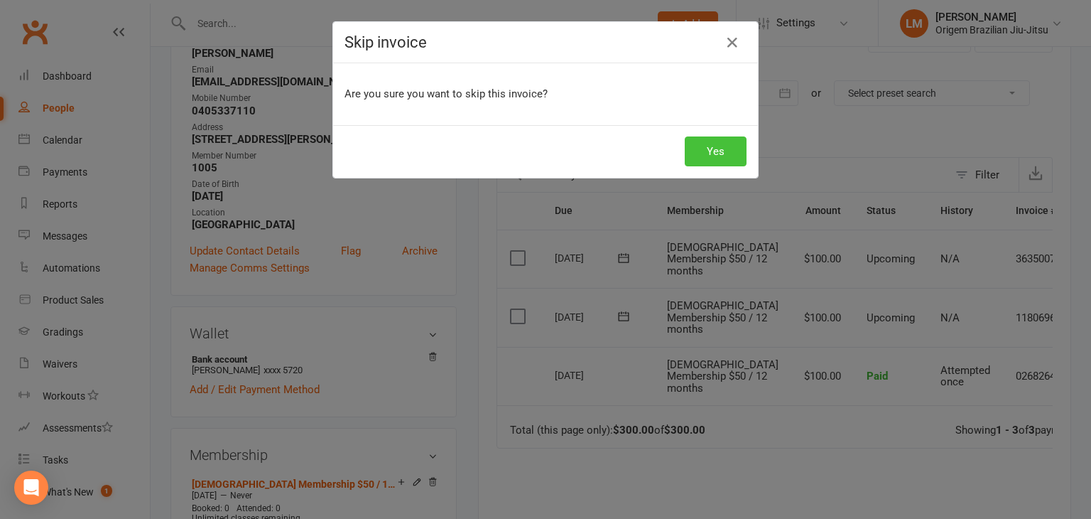
click at [720, 152] on button "Yes" at bounding box center [716, 151] width 62 height 30
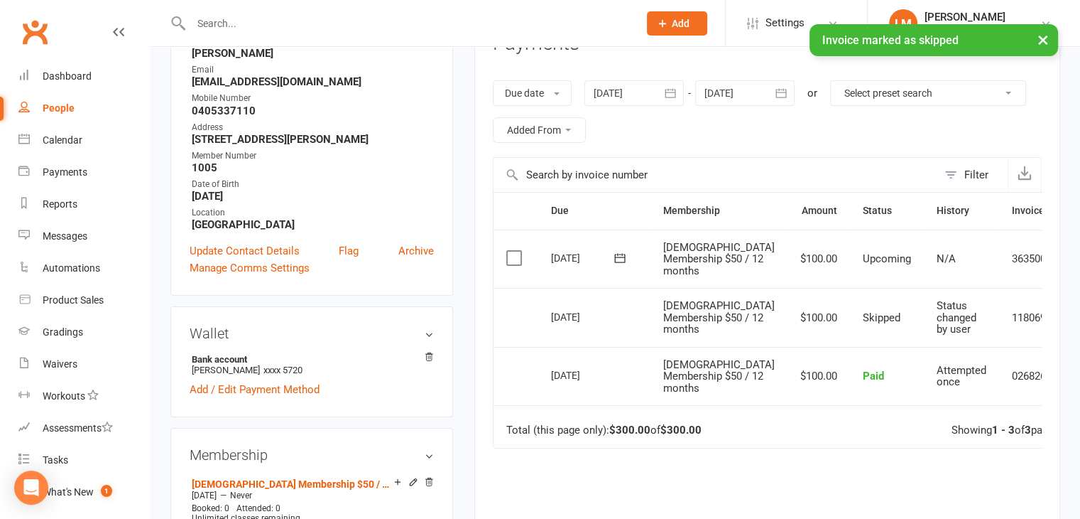
click at [1080, 259] on icon at bounding box center [1087, 258] width 14 height 14
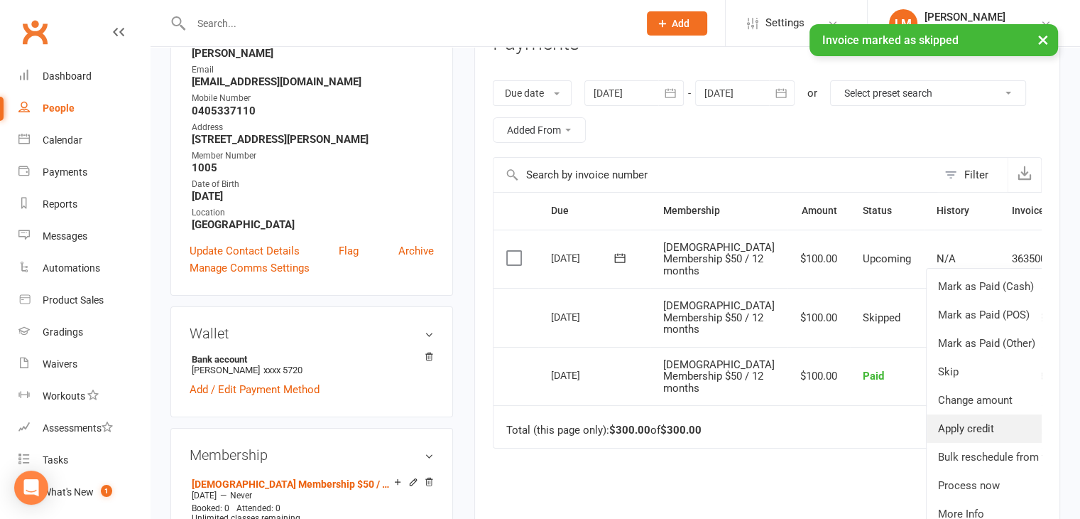
scroll to position [284, 0]
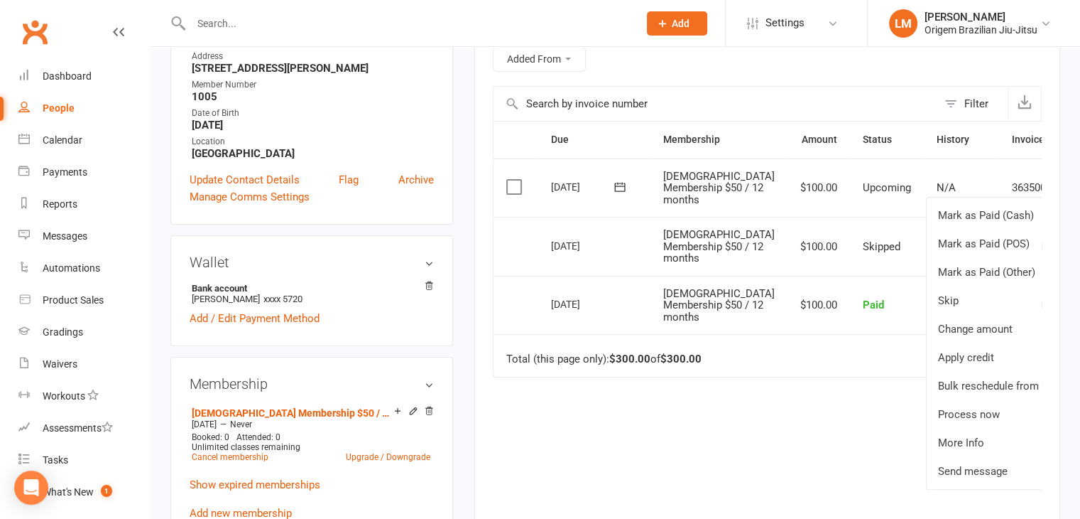
click at [511, 191] on label at bounding box center [515, 187] width 19 height 14
click at [511, 180] on input "checkbox" at bounding box center [510, 180] width 9 height 0
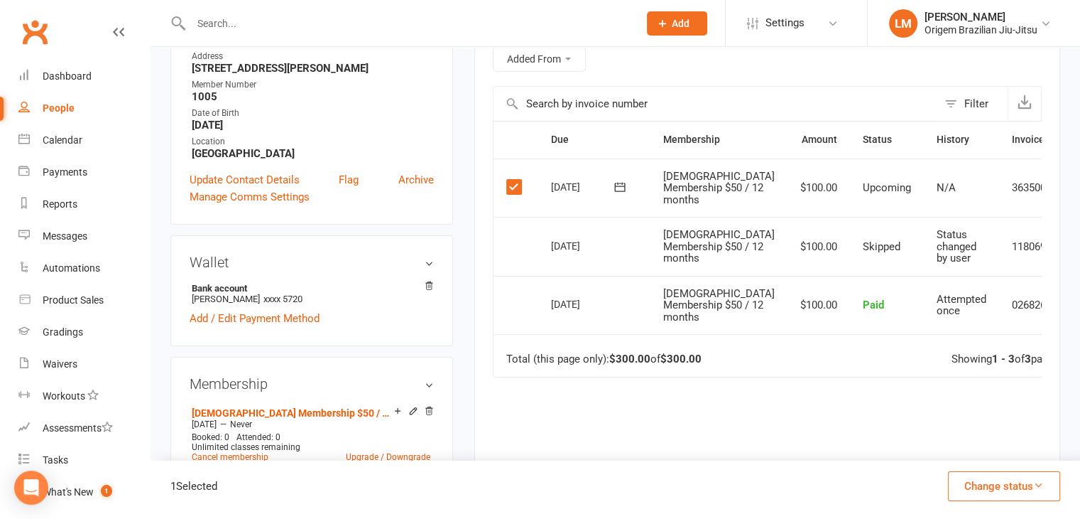
click at [511, 191] on label at bounding box center [515, 187] width 19 height 14
click at [511, 180] on input "checkbox" at bounding box center [510, 180] width 9 height 0
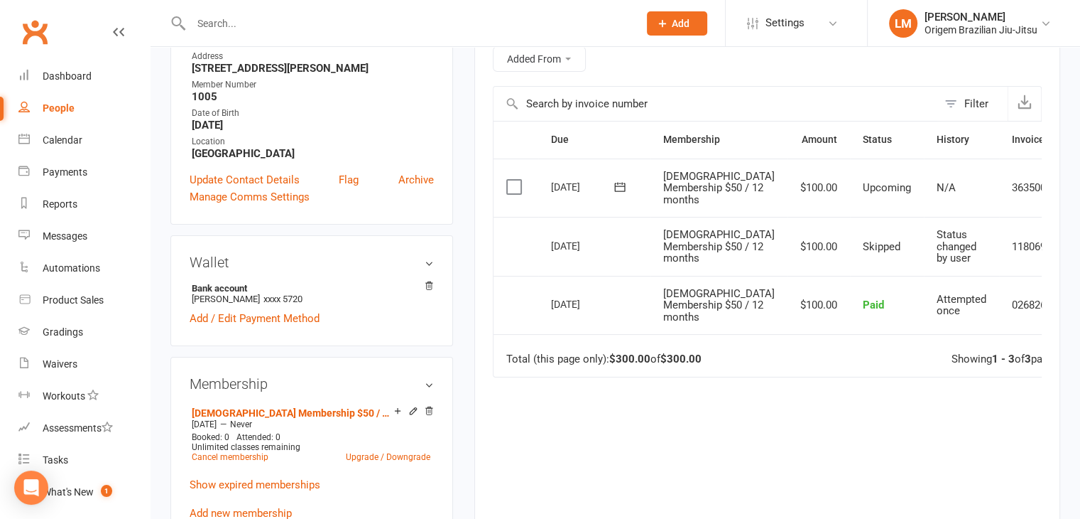
click at [553, 188] on div "[DATE]" at bounding box center [583, 186] width 65 height 22
click at [616, 188] on icon at bounding box center [620, 187] width 14 height 14
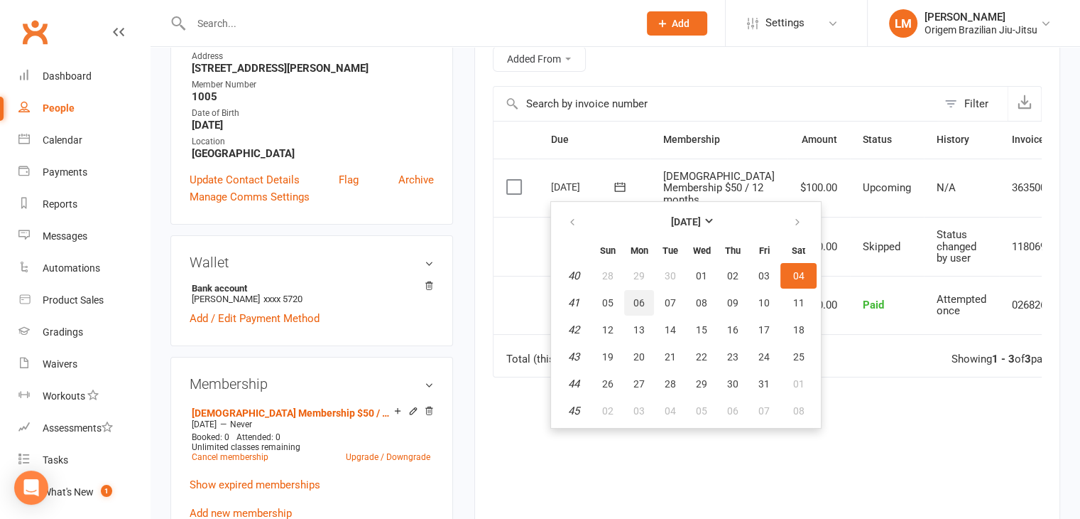
click at [641, 303] on span "06" at bounding box center [639, 302] width 11 height 11
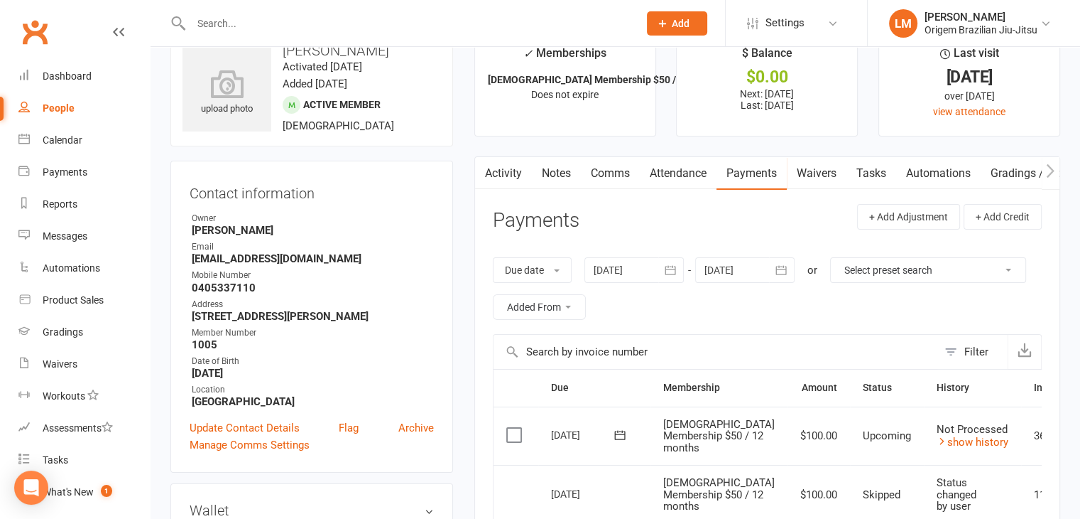
scroll to position [0, 0]
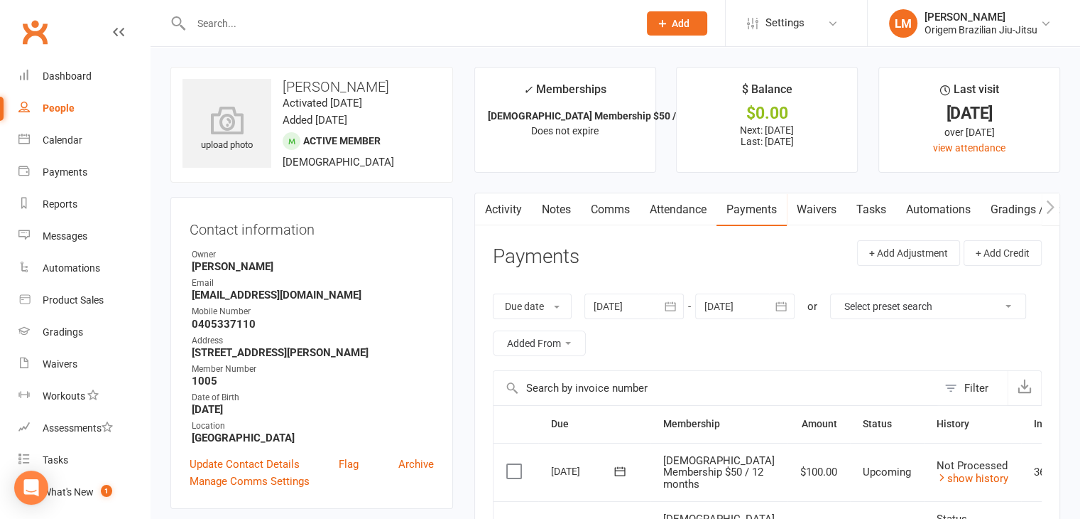
click at [80, 106] on link "People" at bounding box center [83, 108] width 131 height 32
select select "100"
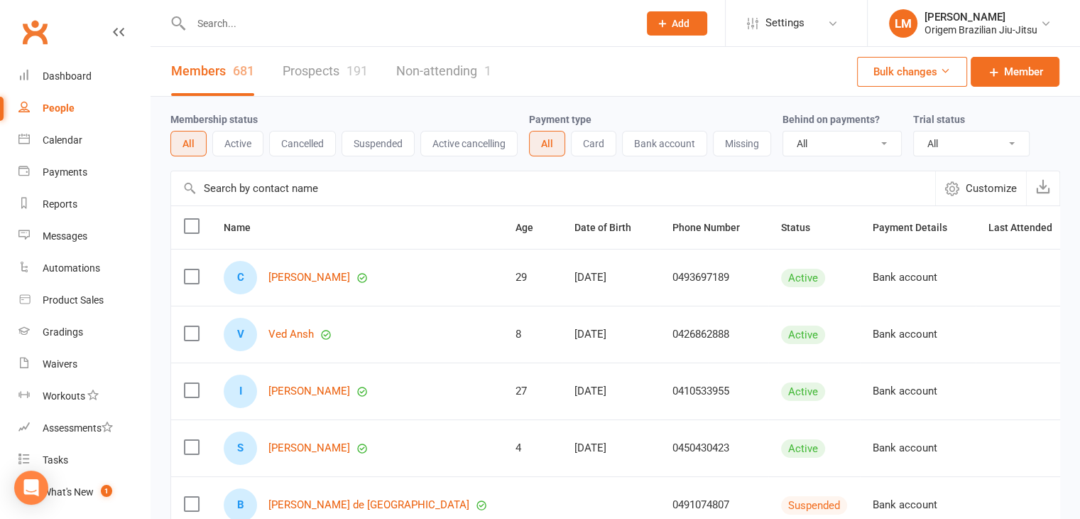
click at [364, 31] on input "text" at bounding box center [408, 23] width 442 height 20
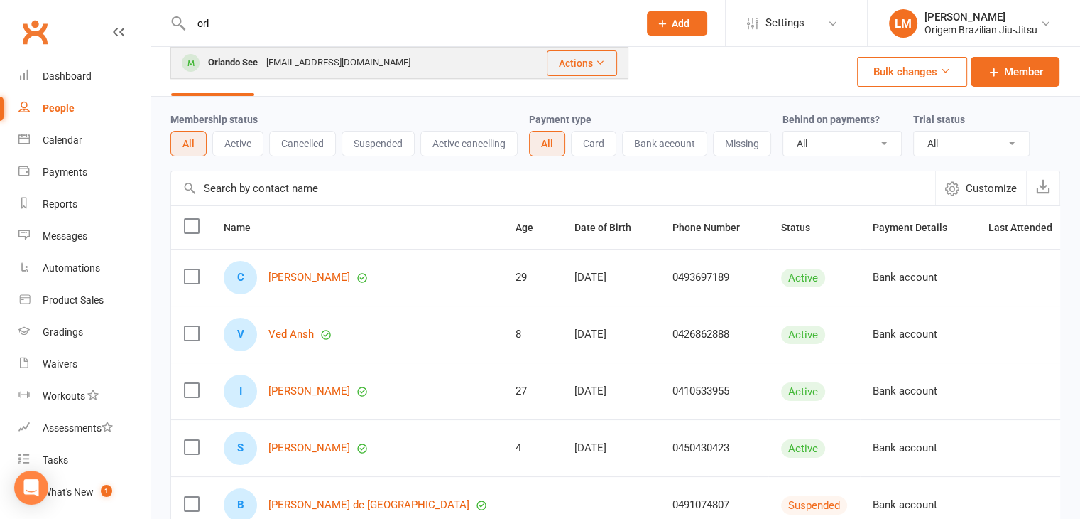
type input "orl"
click at [283, 63] on div "[EMAIL_ADDRESS][DOMAIN_NAME]" at bounding box center [338, 63] width 153 height 21
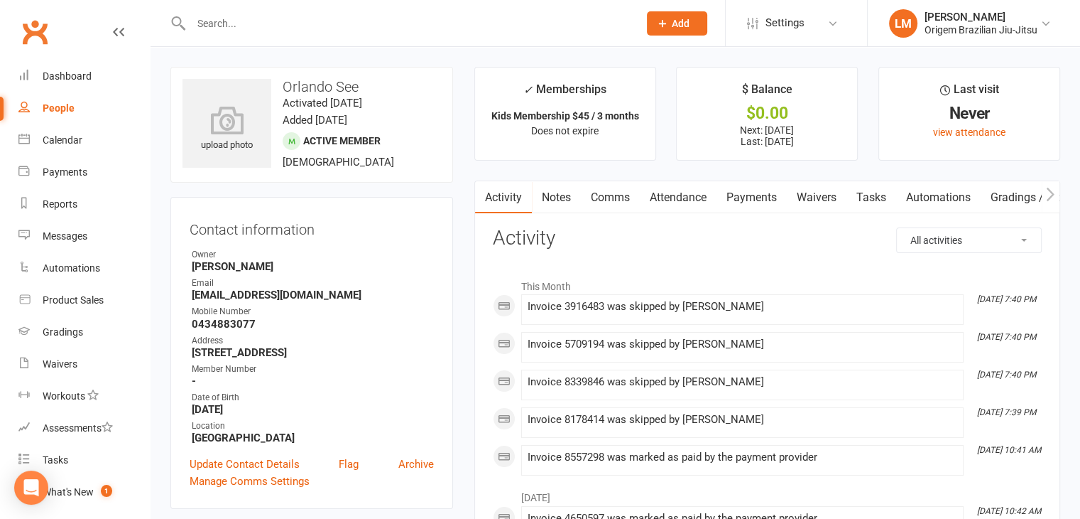
click at [744, 199] on link "Payments" at bounding box center [752, 197] width 70 height 33
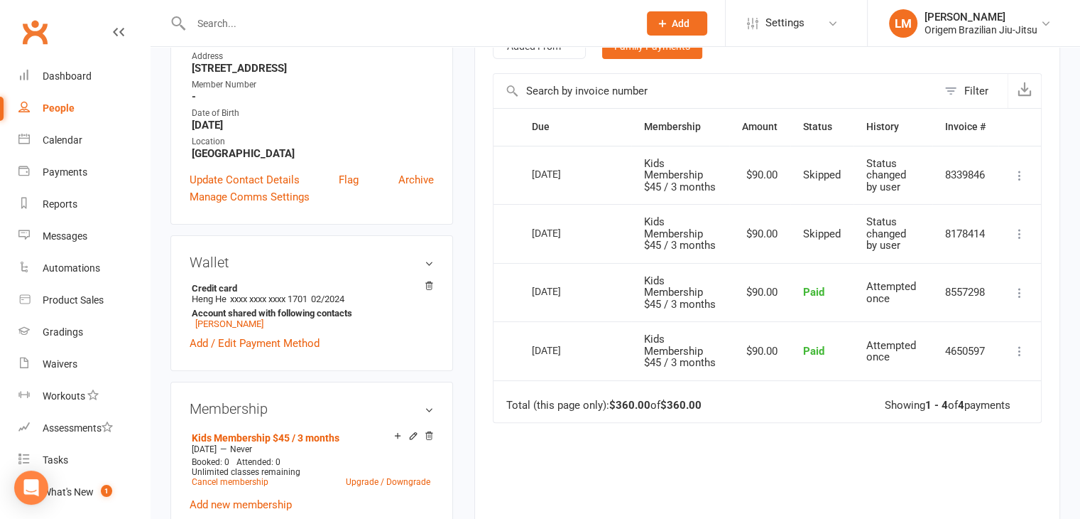
scroll to position [213, 0]
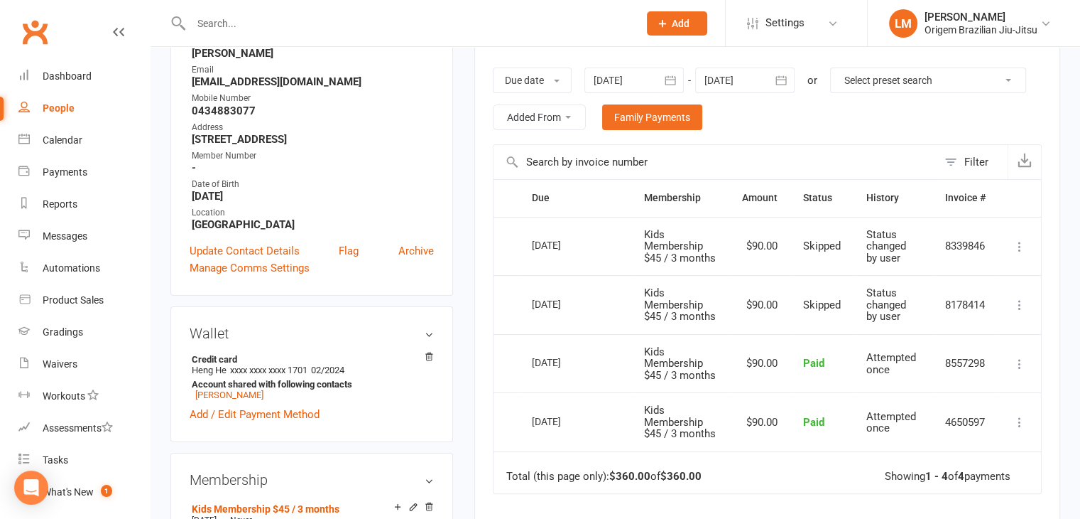
click at [764, 77] on div at bounding box center [744, 80] width 99 height 26
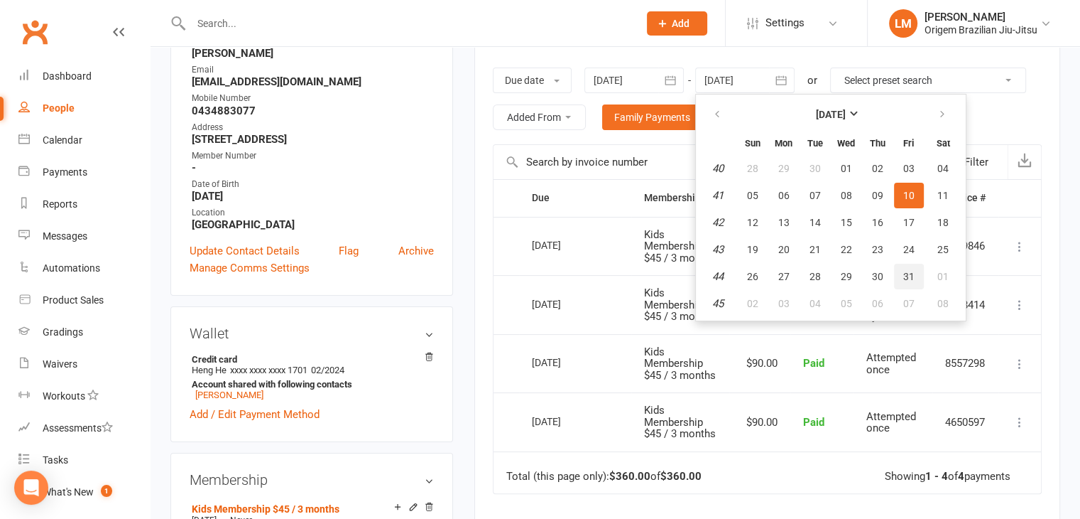
click at [903, 276] on span "31" at bounding box center [908, 276] width 11 height 11
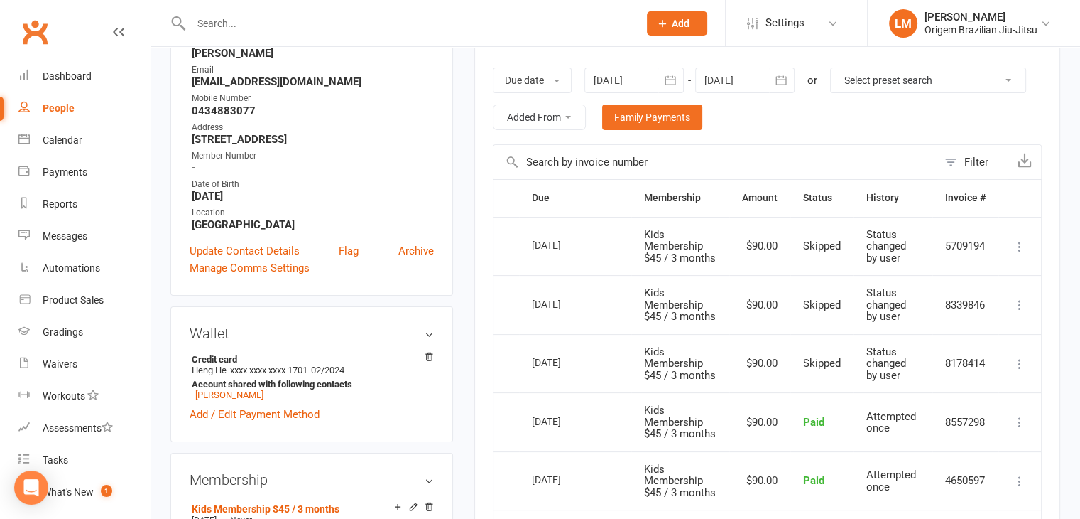
click at [1014, 254] on icon at bounding box center [1020, 246] width 14 height 14
click at [1050, 231] on div "Activity Notes Comms Attendance Payments Waivers Tasks Automations Gradings / P…" at bounding box center [767, 362] width 586 height 791
click at [750, 76] on div at bounding box center [744, 80] width 99 height 26
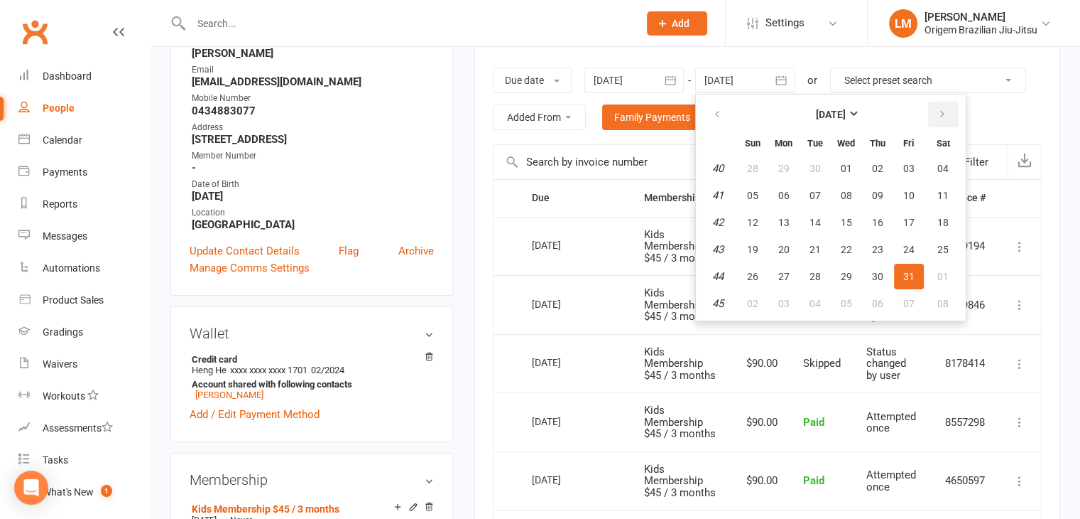
click at [941, 121] on button "button" at bounding box center [943, 115] width 31 height 26
click at [904, 271] on span "28" at bounding box center [908, 276] width 11 height 11
type input "28 Nov 2025"
